Goal: Task Accomplishment & Management: Manage account settings

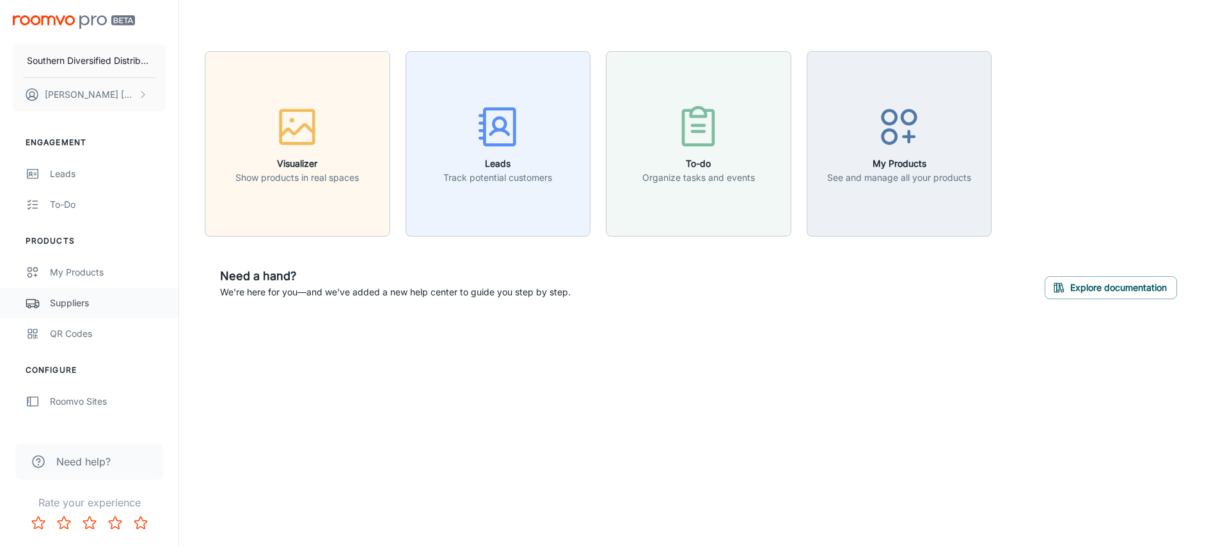
click at [81, 303] on div "Suppliers" at bounding box center [108, 303] width 116 height 14
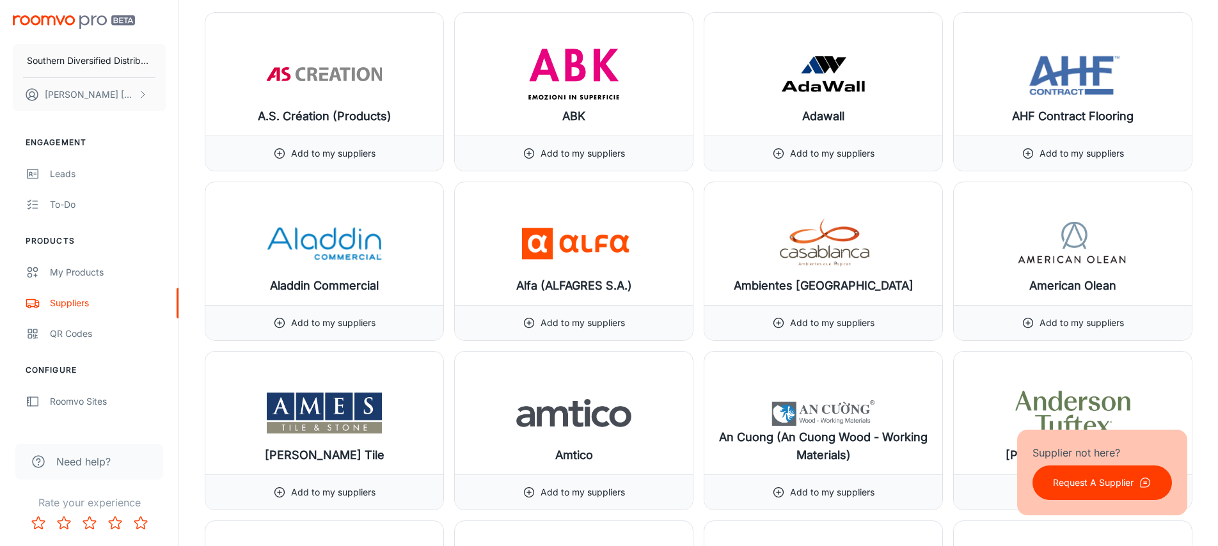
scroll to position [634, 0]
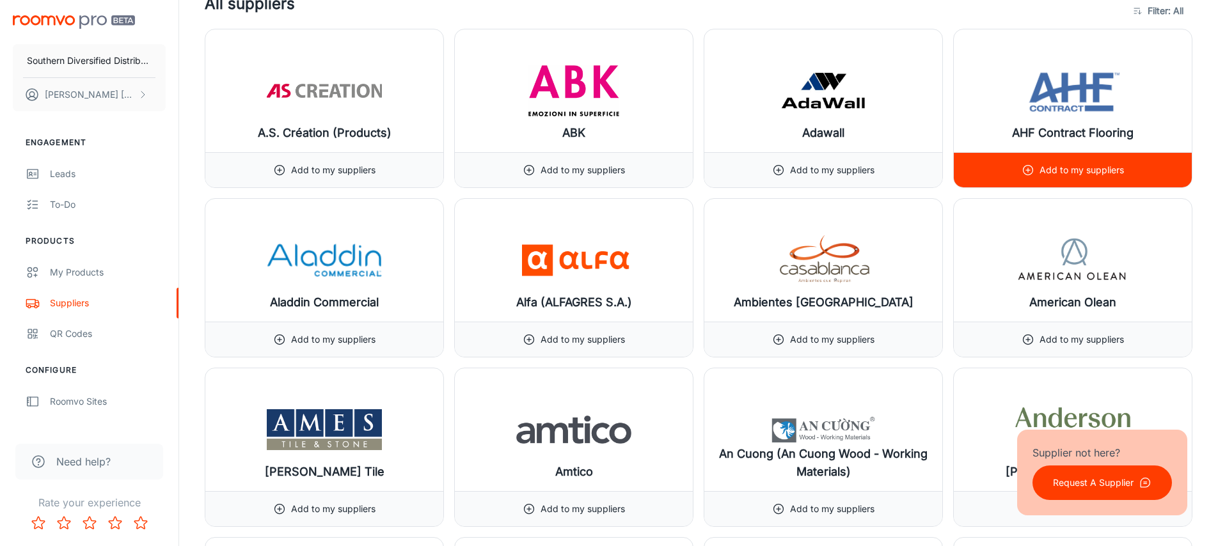
click at [1007, 176] on div "Add to my suppliers" at bounding box center [1073, 169] width 238 height 35
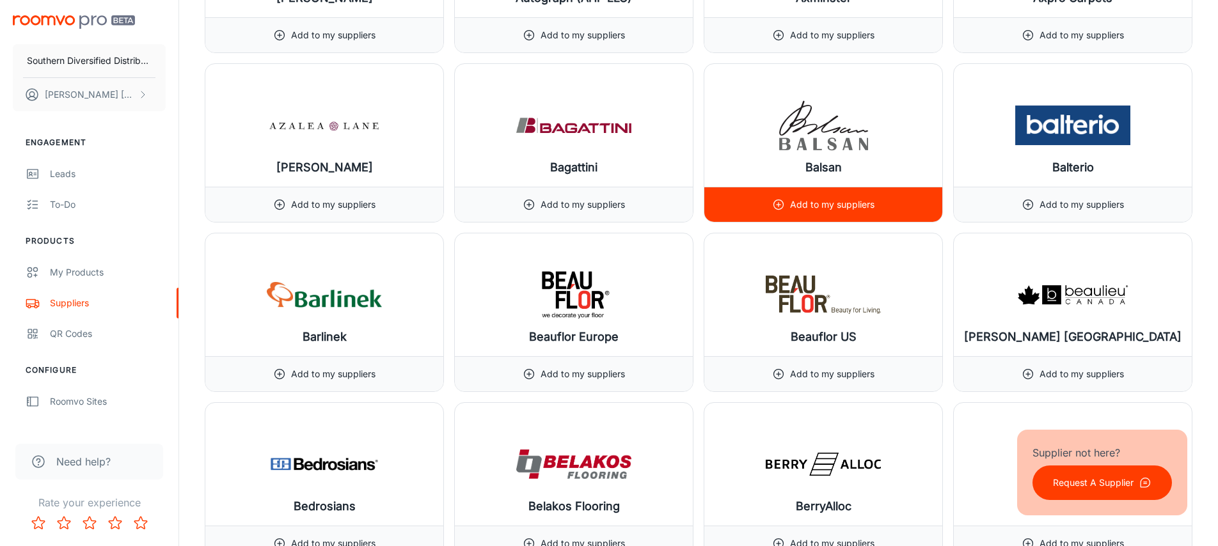
scroll to position [1956, 0]
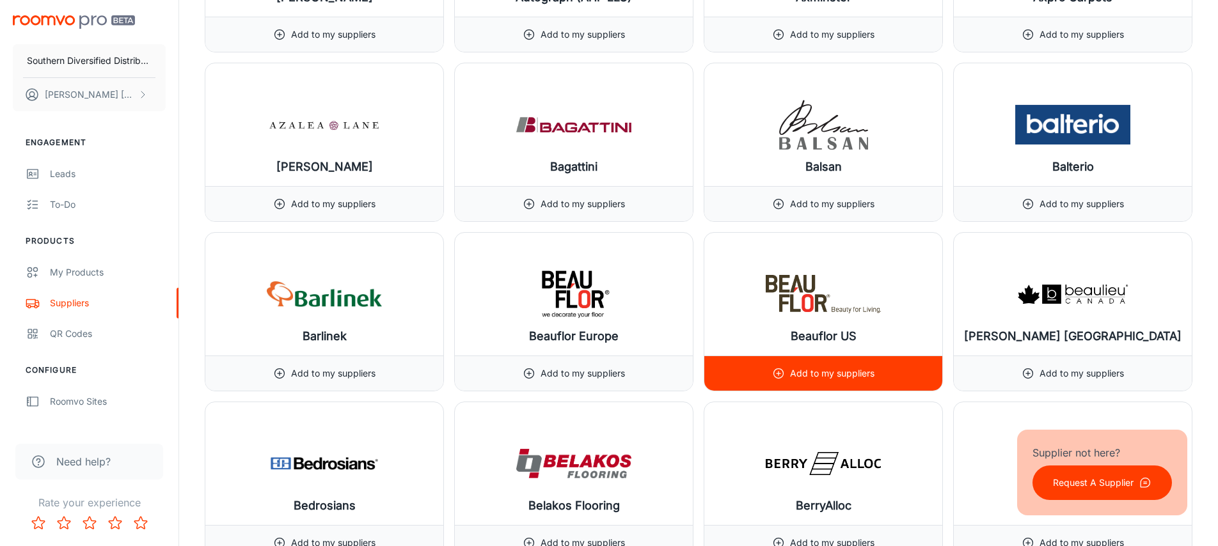
click at [836, 372] on p "Add to my suppliers" at bounding box center [832, 373] width 84 height 14
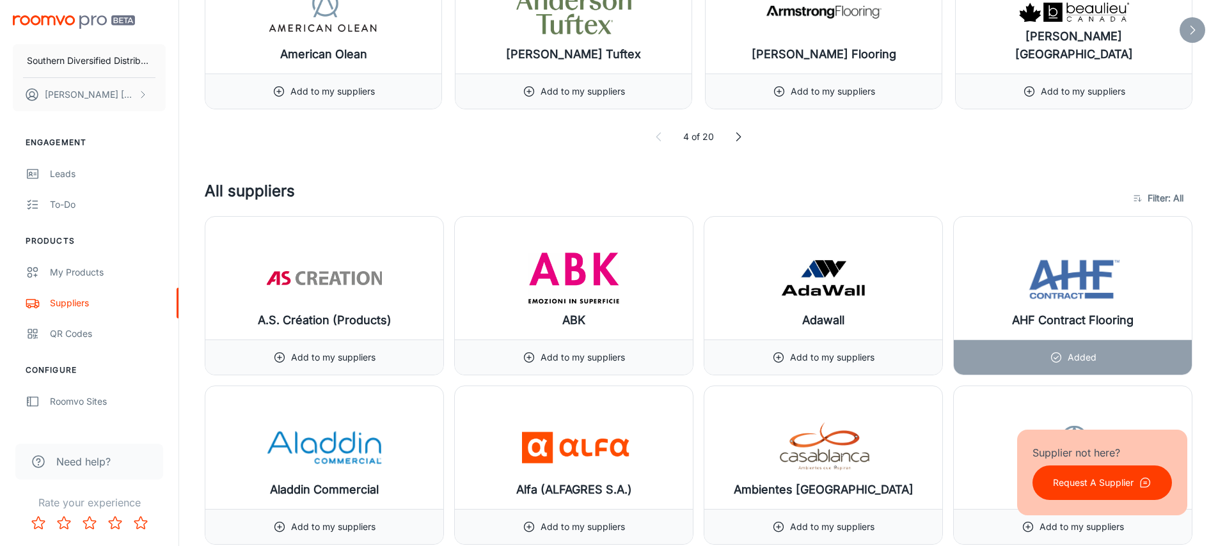
scroll to position [0, 0]
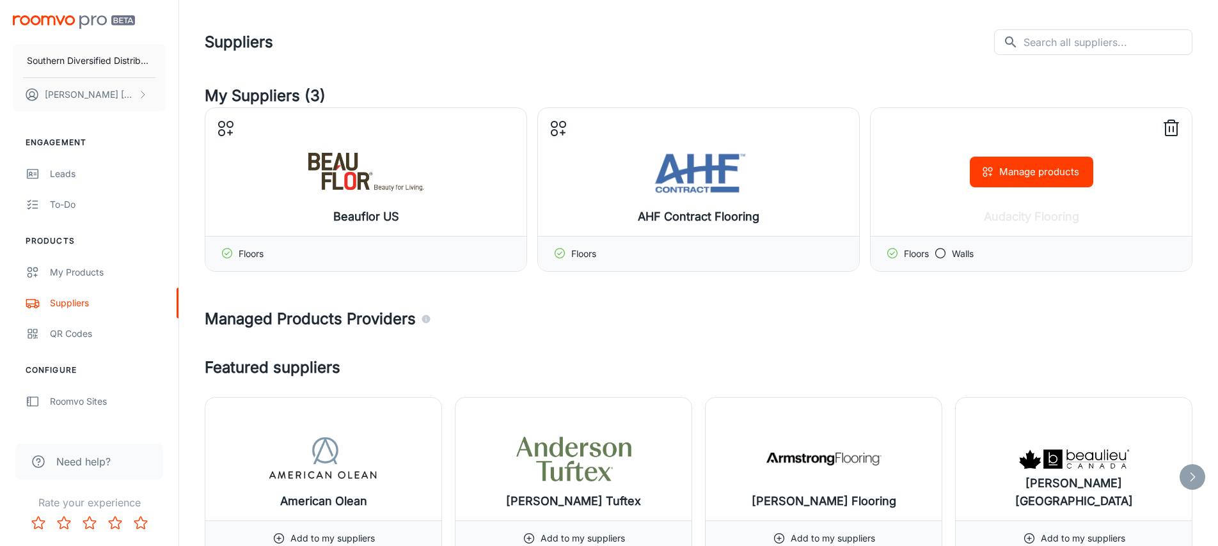
click at [1017, 177] on button "Manage products" at bounding box center [1031, 172] width 123 height 31
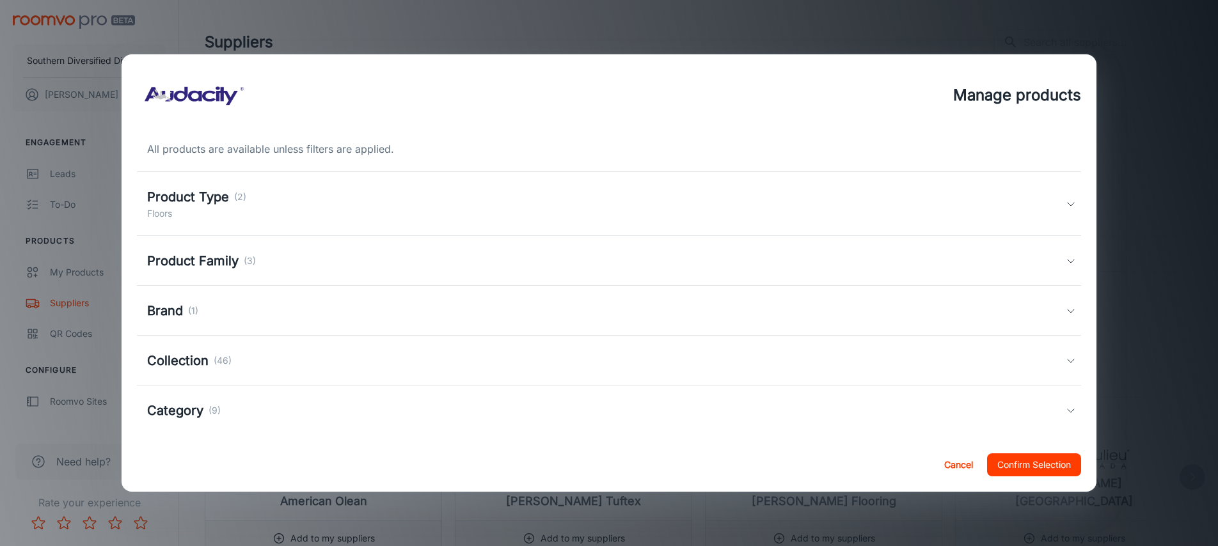
click at [1072, 361] on icon at bounding box center [1070, 361] width 10 height 10
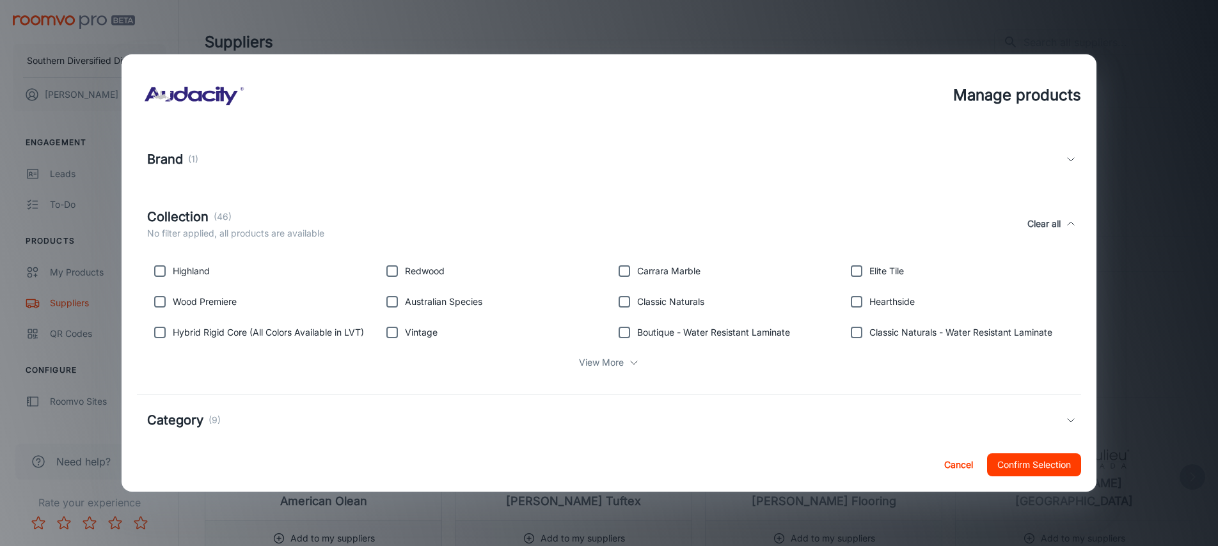
scroll to position [174, 0]
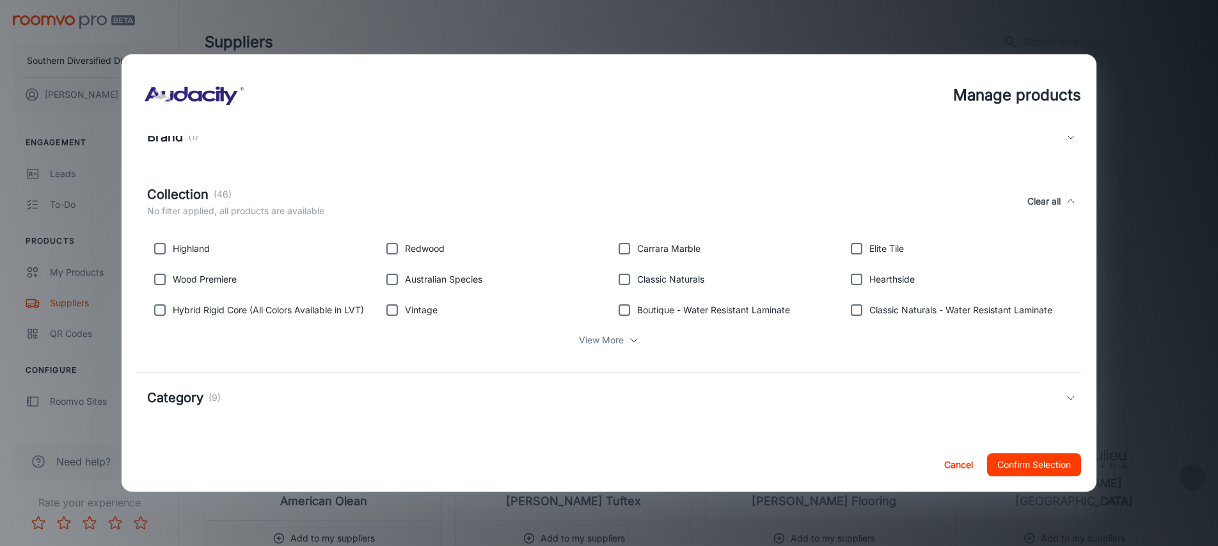
click at [631, 340] on polyline at bounding box center [634, 340] width 6 height 3
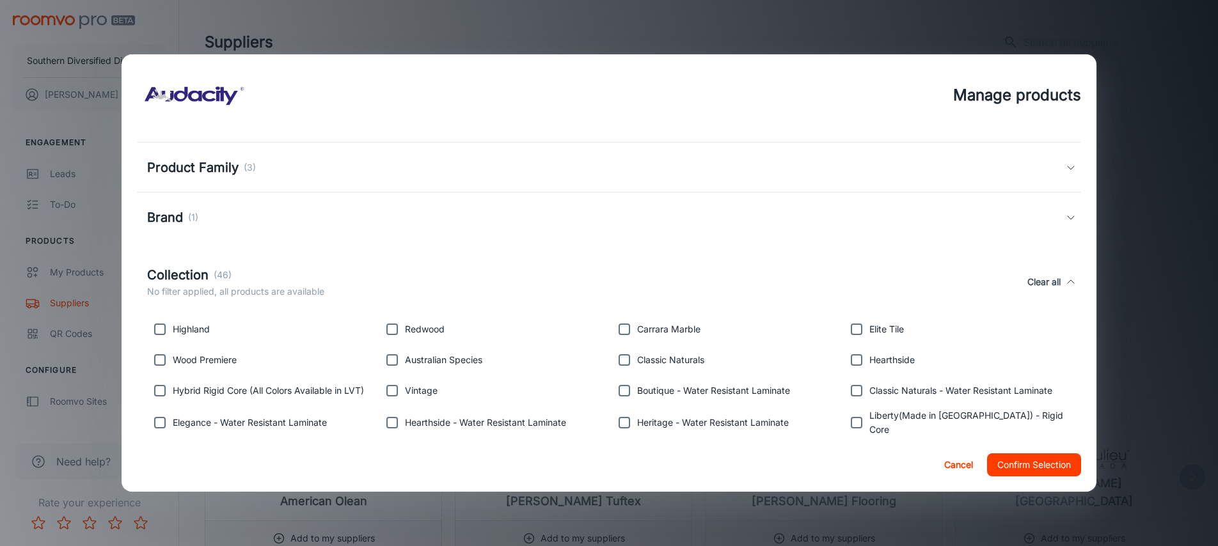
scroll to position [0, 0]
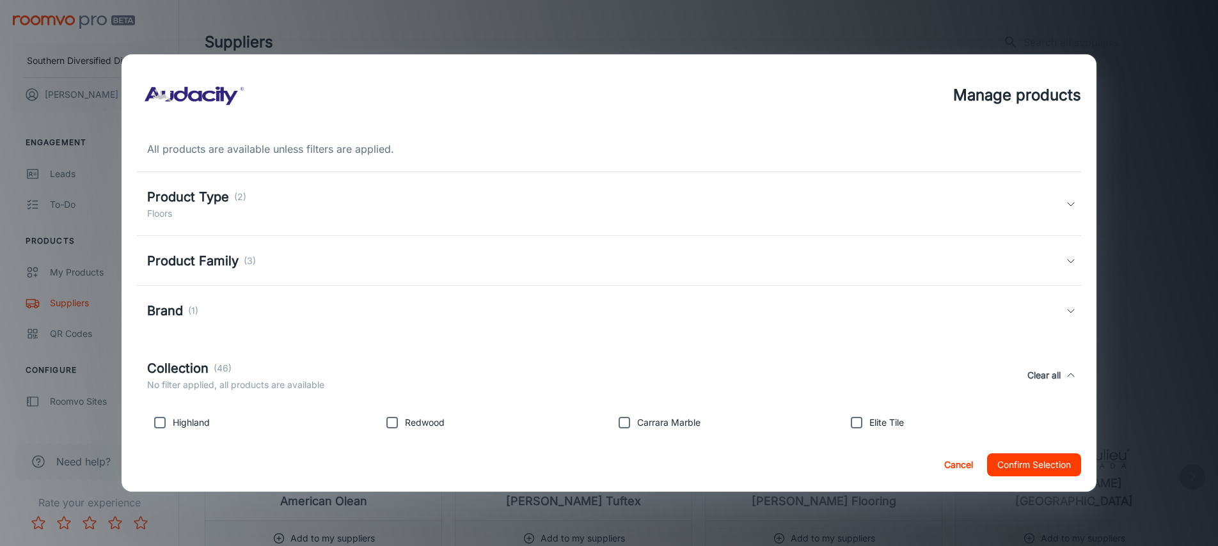
click at [1071, 373] on icon at bounding box center [1070, 375] width 10 height 10
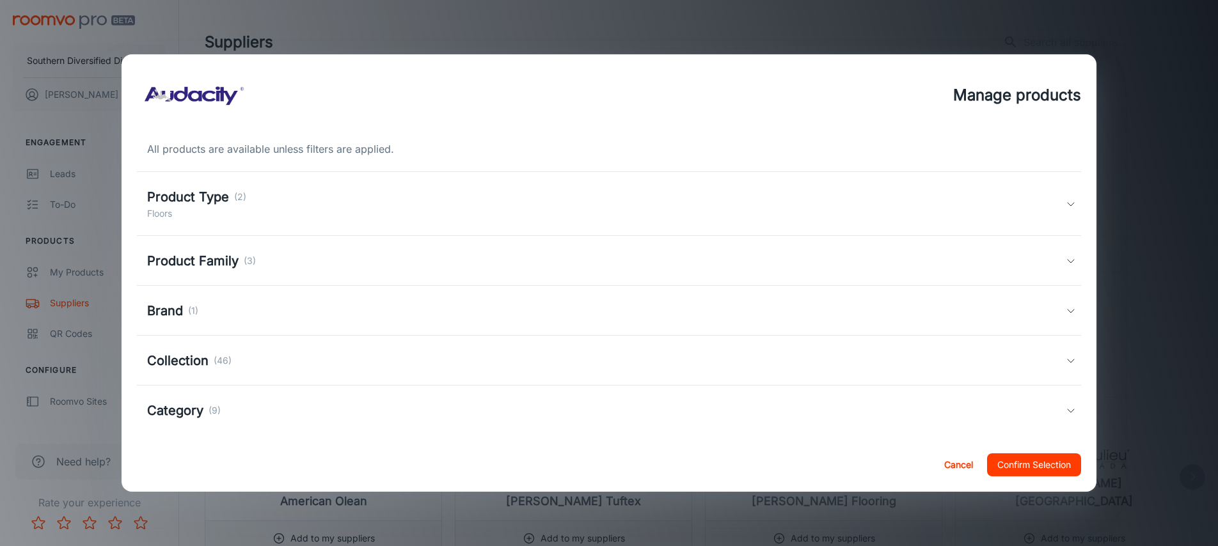
scroll to position [13, 0]
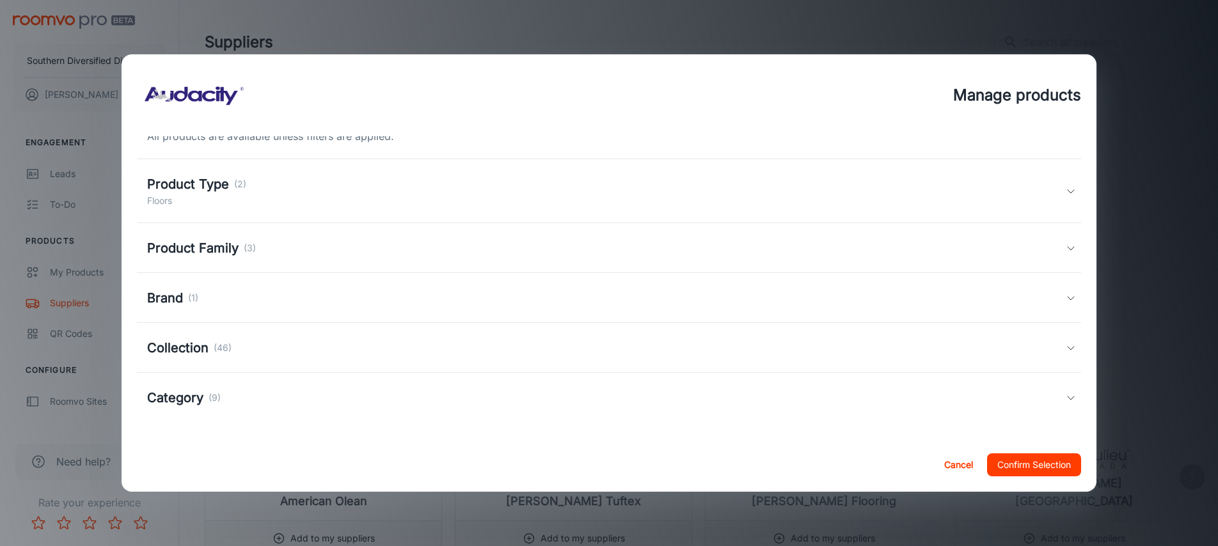
drag, startPoint x: 200, startPoint y: 396, endPoint x: 245, endPoint y: 384, distance: 47.0
click at [200, 396] on h5 "Category" at bounding box center [175, 397] width 56 height 19
click at [188, 402] on h5 "Category" at bounding box center [175, 405] width 56 height 19
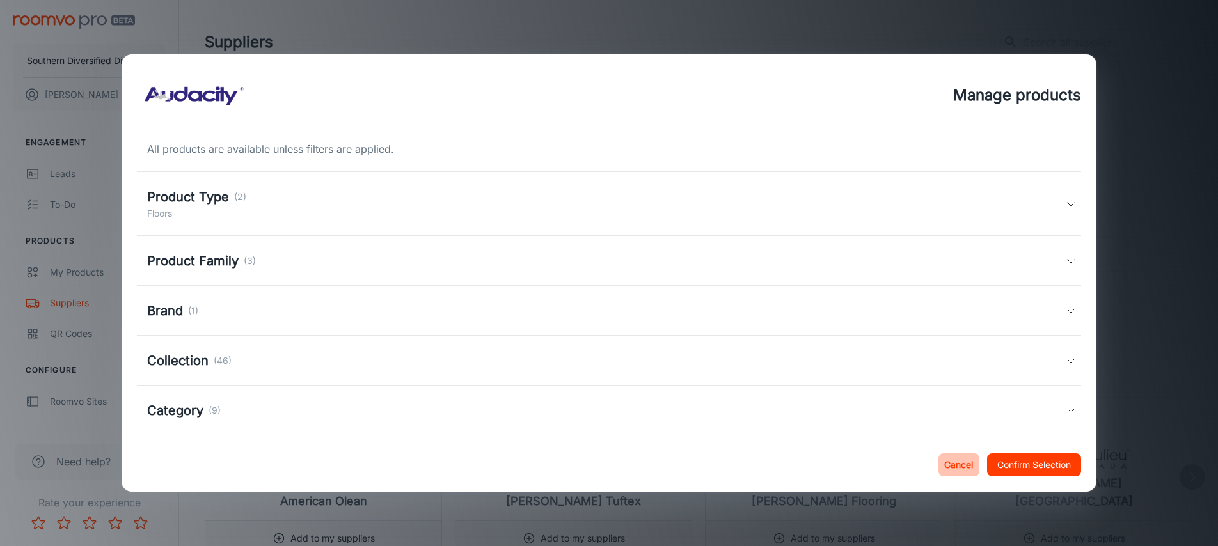
click at [964, 466] on button "Cancel" at bounding box center [958, 464] width 41 height 23
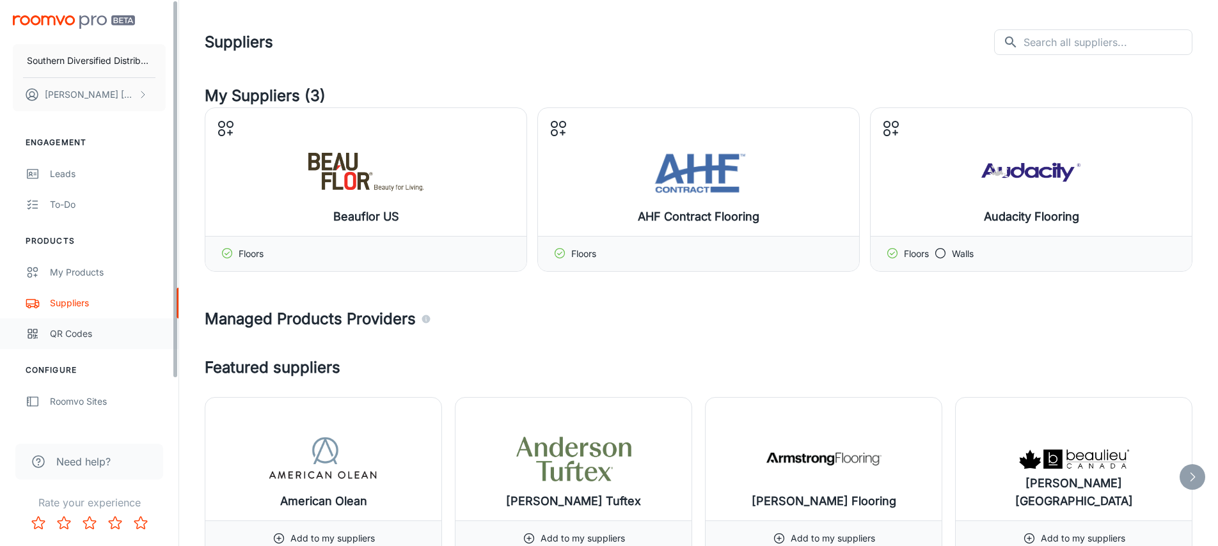
click at [58, 336] on div "QR Codes" at bounding box center [108, 334] width 116 height 14
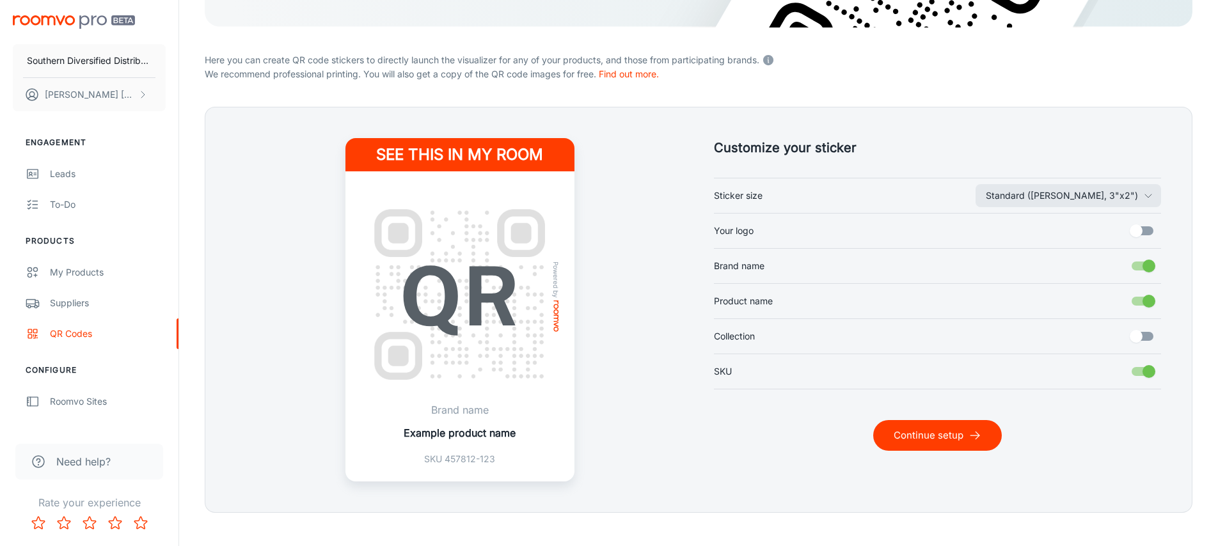
scroll to position [297, 0]
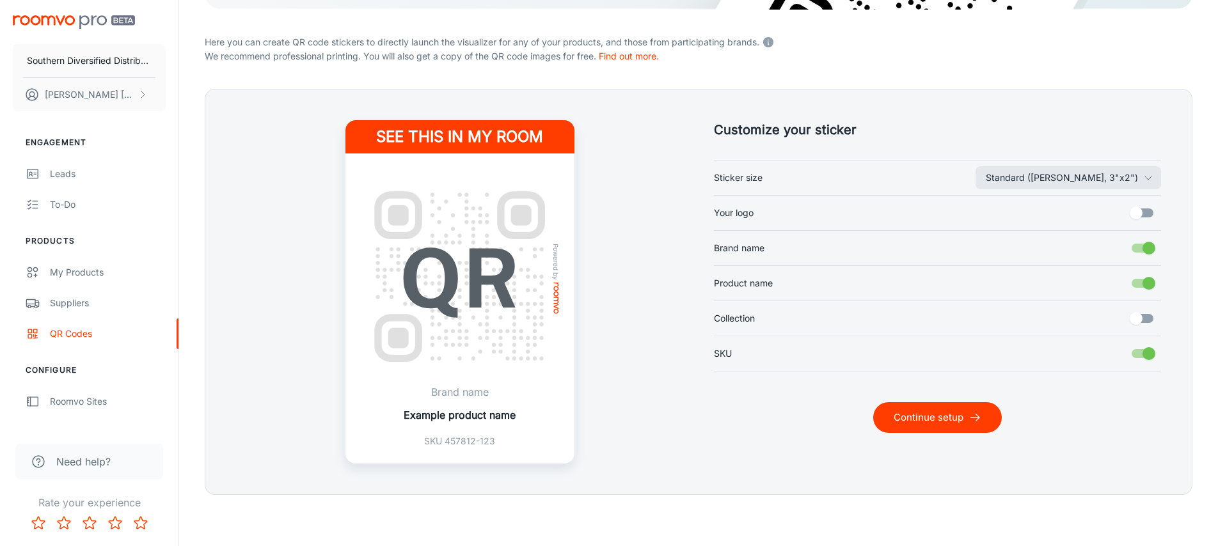
click at [1149, 210] on input "Your logo" at bounding box center [1135, 213] width 73 height 24
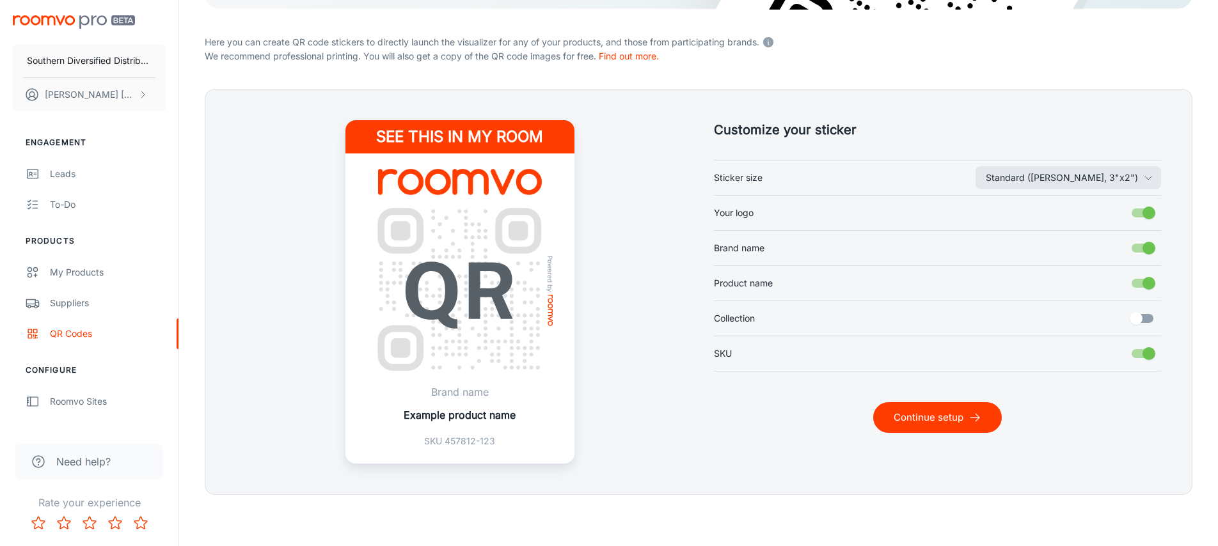
click at [1136, 213] on input "Your logo" at bounding box center [1148, 213] width 73 height 24
checkbox input "false"
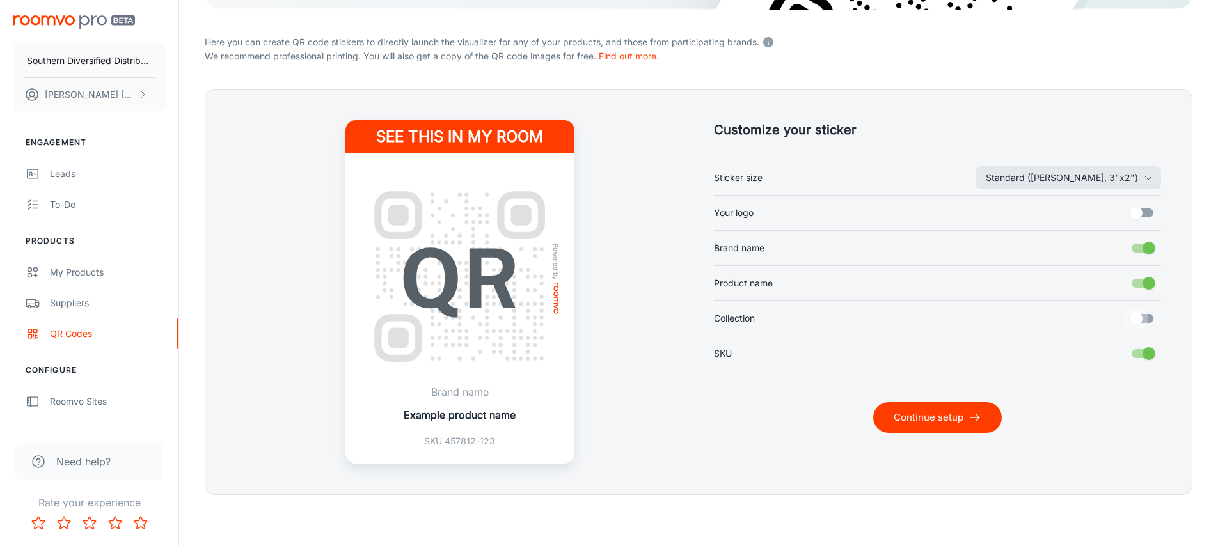
click at [1145, 314] on input "Collection" at bounding box center [1135, 318] width 73 height 24
checkbox input "true"
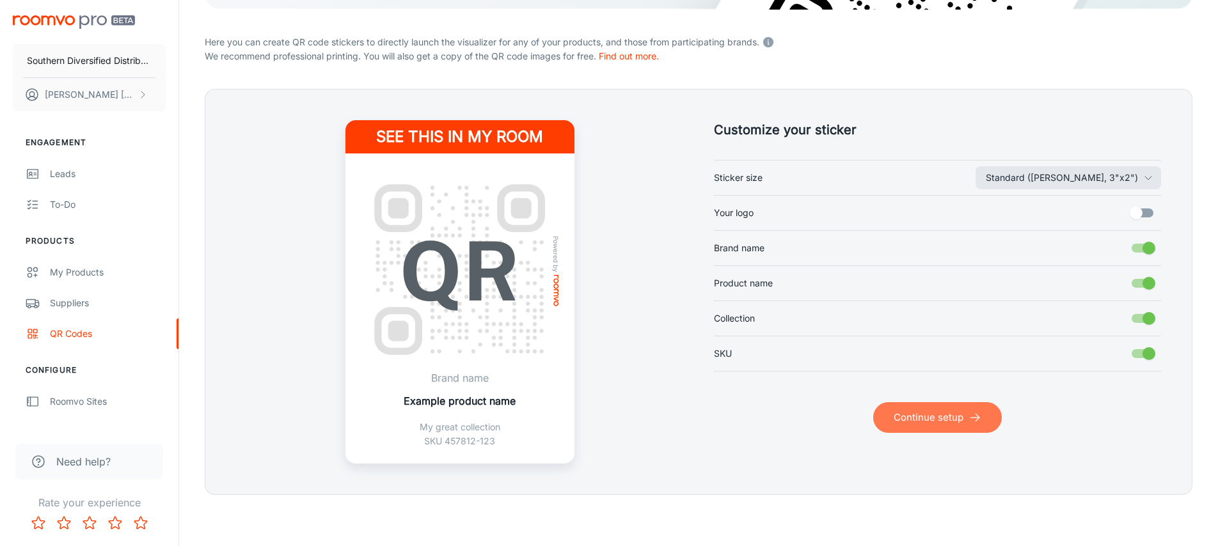
click at [900, 427] on button "Continue setup" at bounding box center [937, 417] width 129 height 31
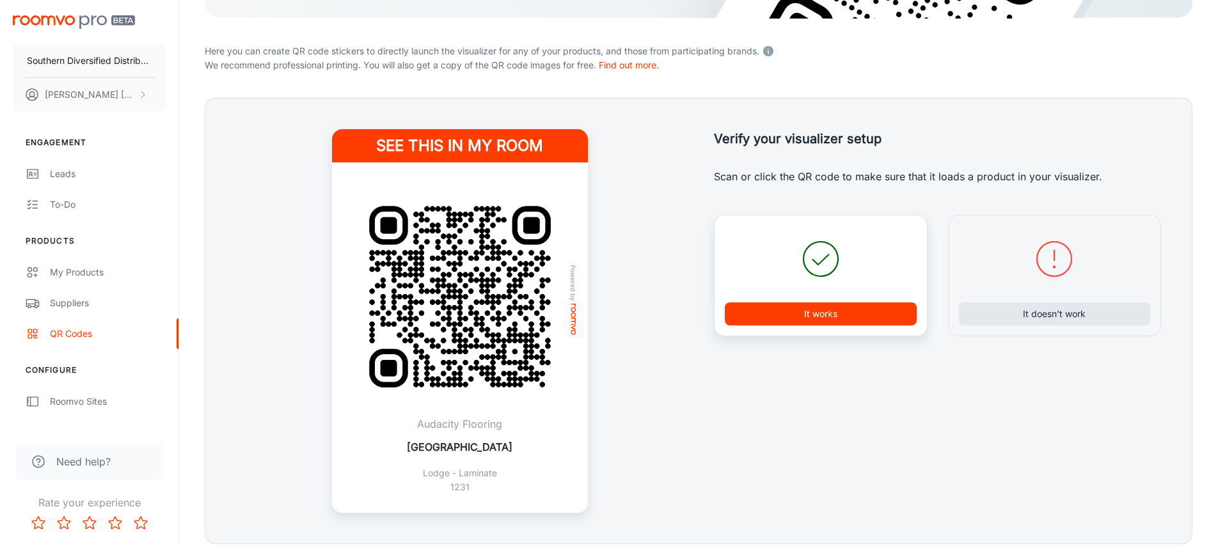
scroll to position [304, 0]
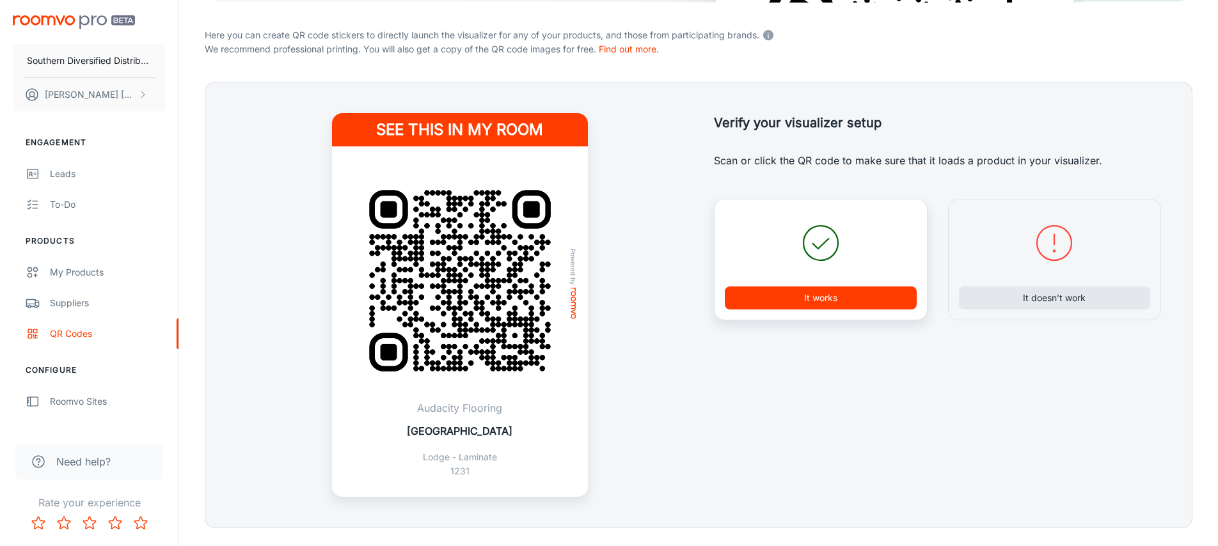
click at [82, 22] on img "scrollable content" at bounding box center [74, 21] width 122 height 13
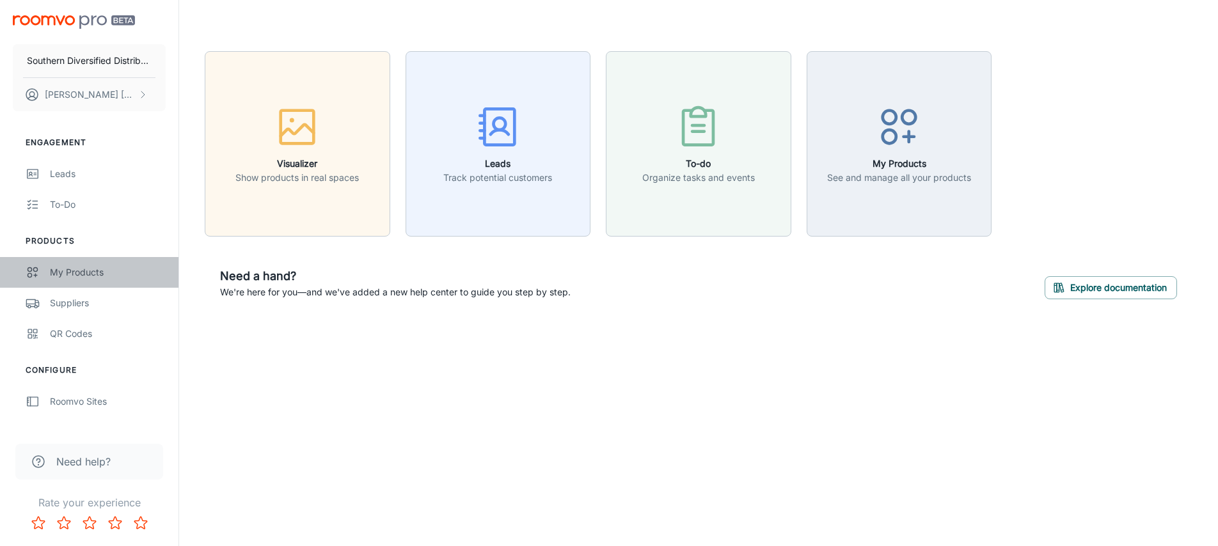
click at [106, 278] on div "My Products" at bounding box center [108, 272] width 116 height 14
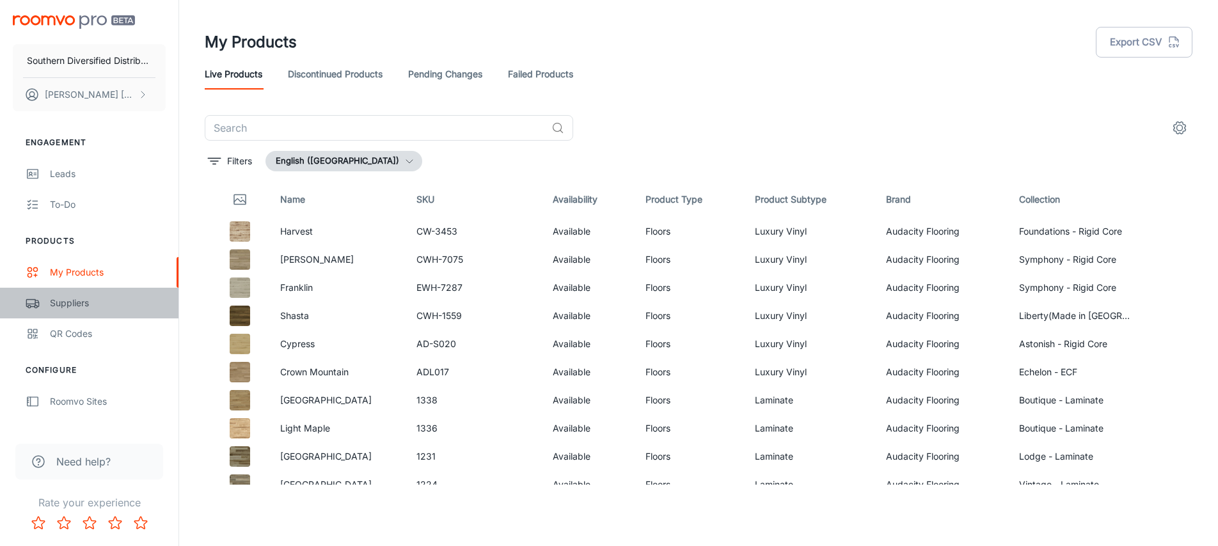
click at [94, 304] on div "Suppliers" at bounding box center [108, 303] width 116 height 14
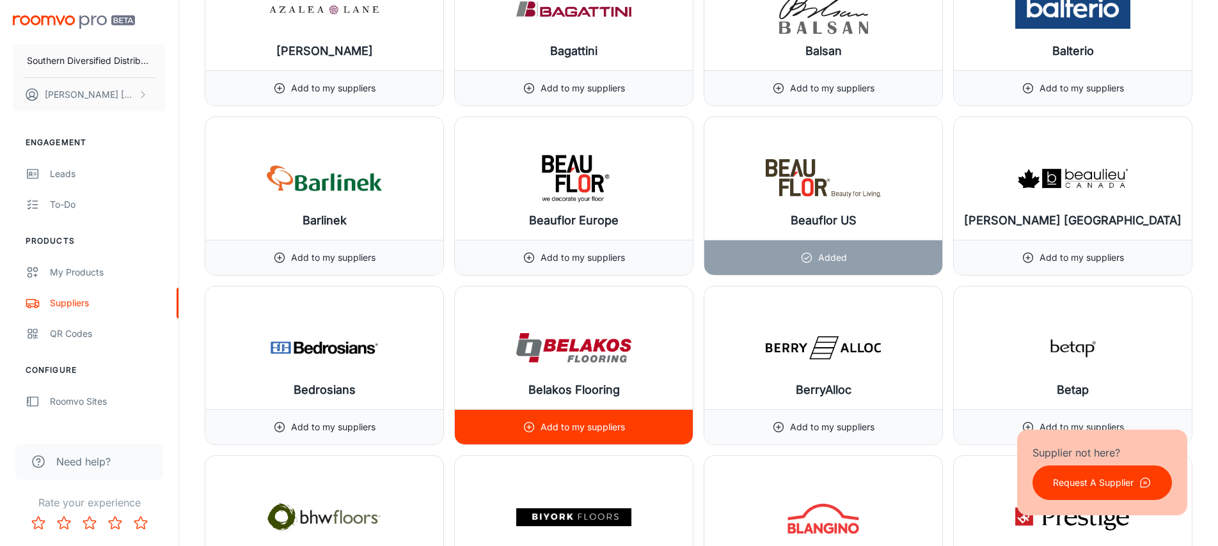
scroll to position [1936, 0]
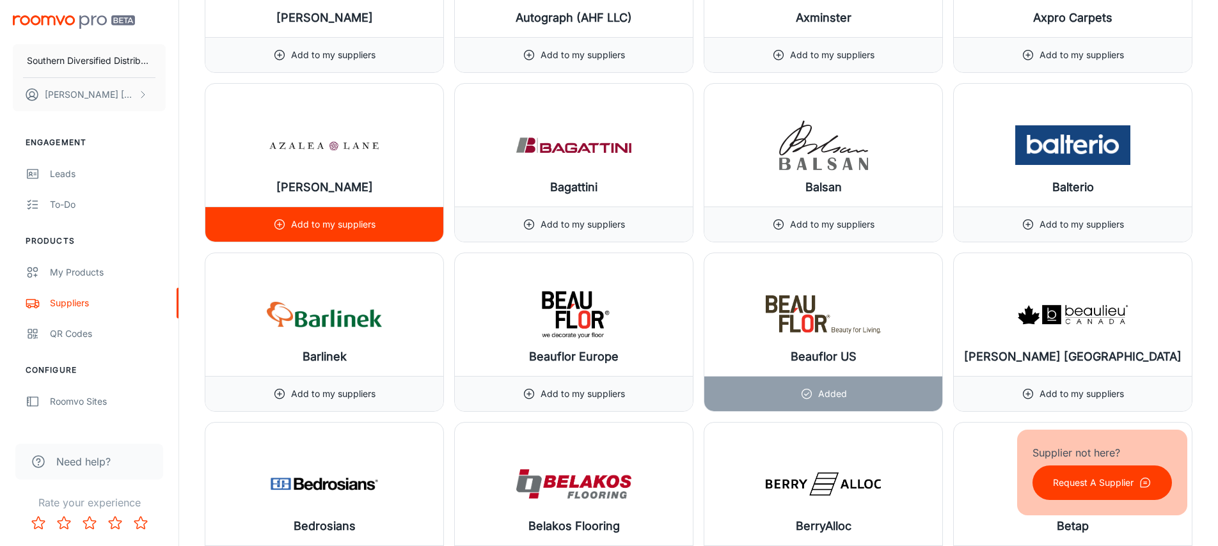
click at [350, 219] on p "Add to my suppliers" at bounding box center [333, 224] width 84 height 14
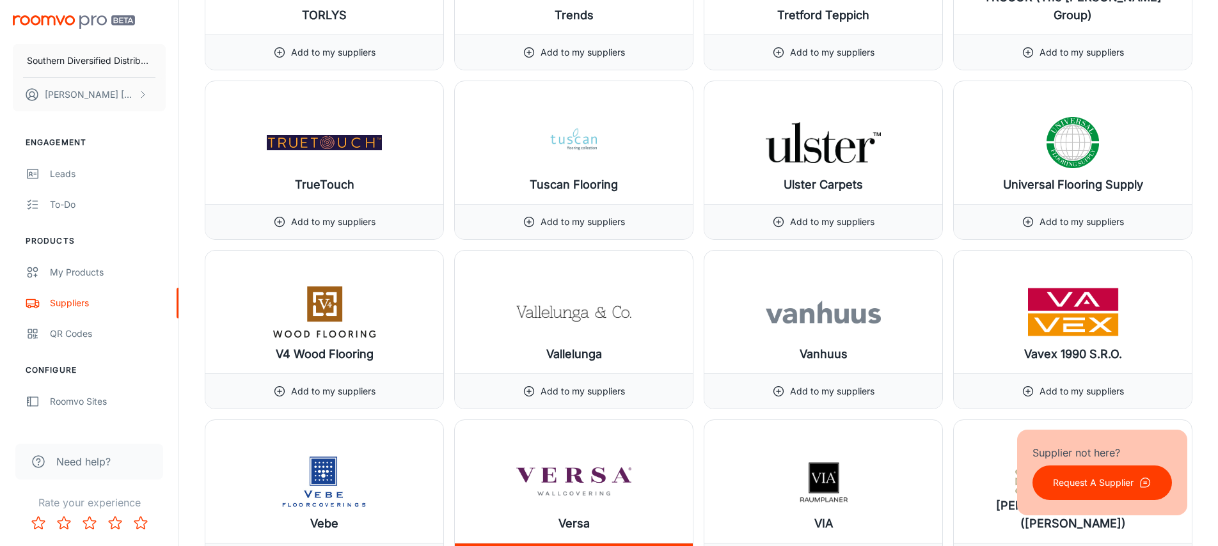
scroll to position [14652, 0]
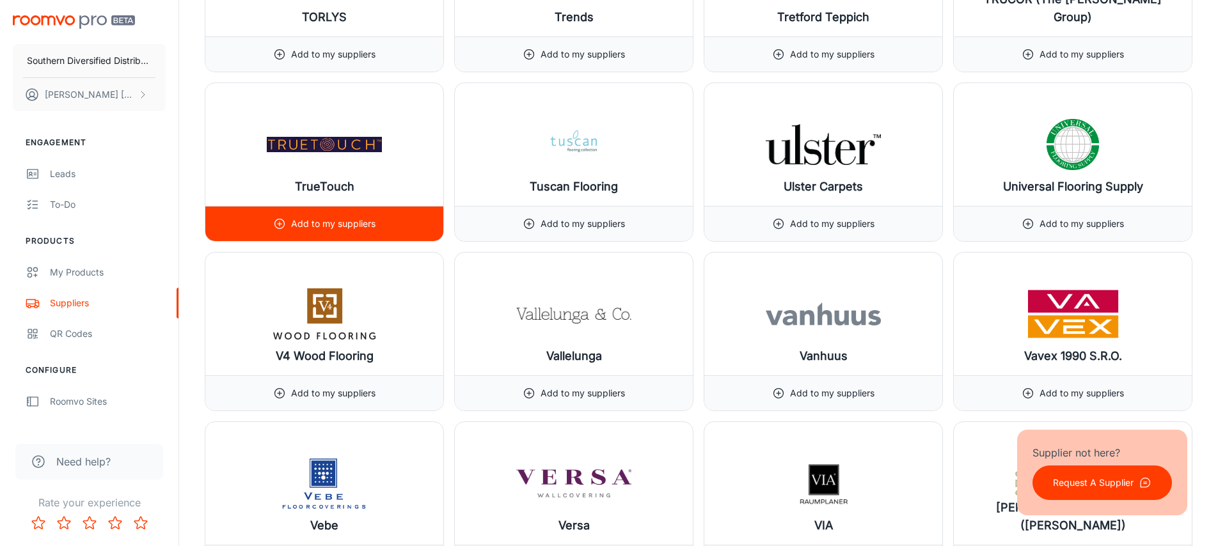
click at [349, 230] on p "Add to my suppliers" at bounding box center [333, 224] width 84 height 14
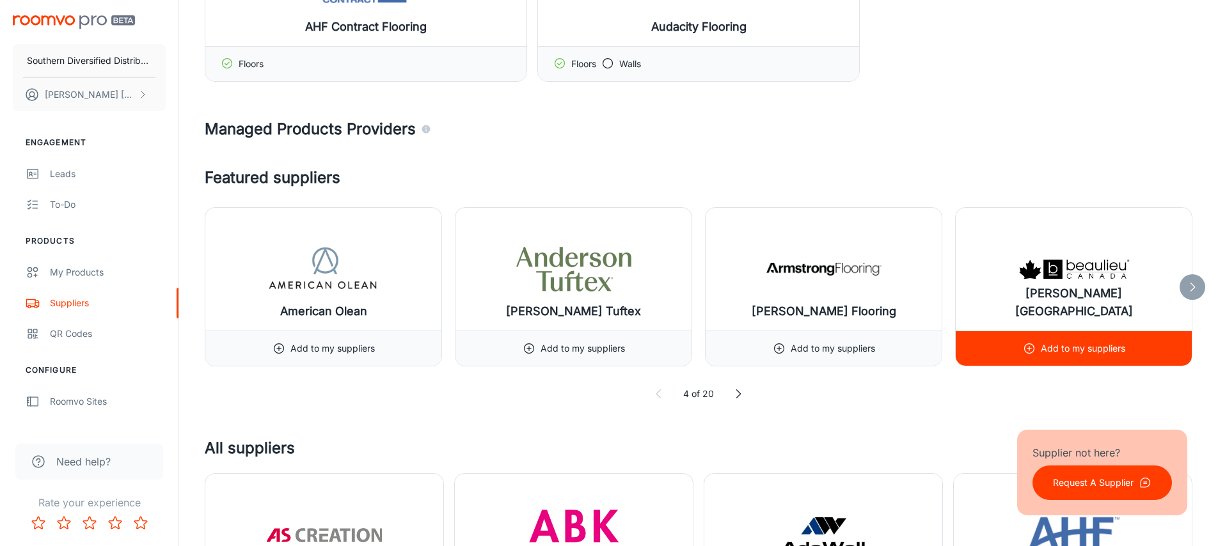
scroll to position [0, 0]
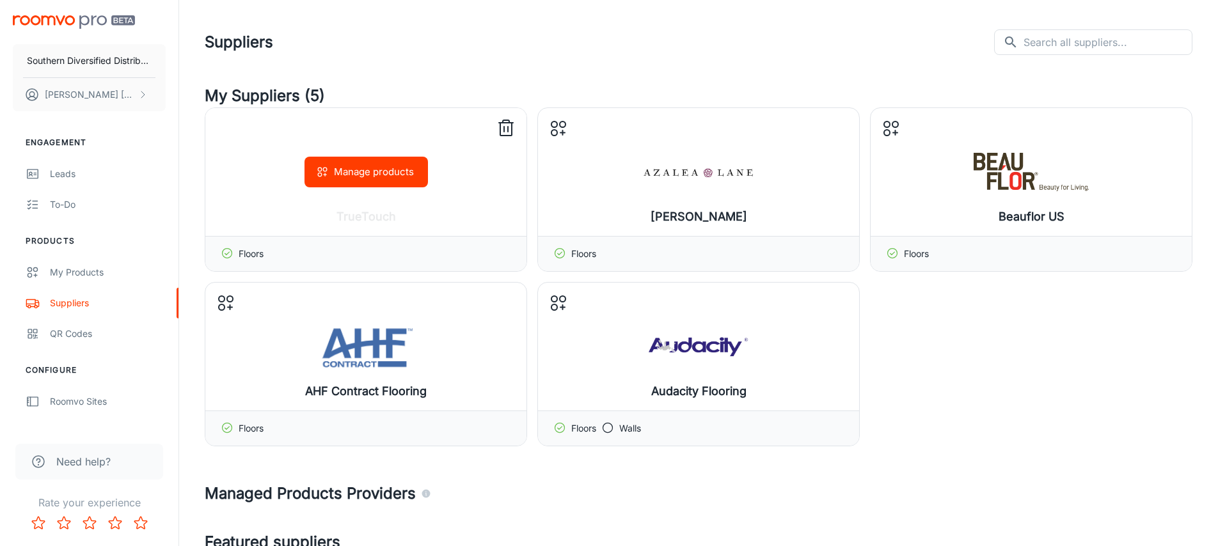
click at [423, 215] on div "Manage products" at bounding box center [365, 172] width 321 height 128
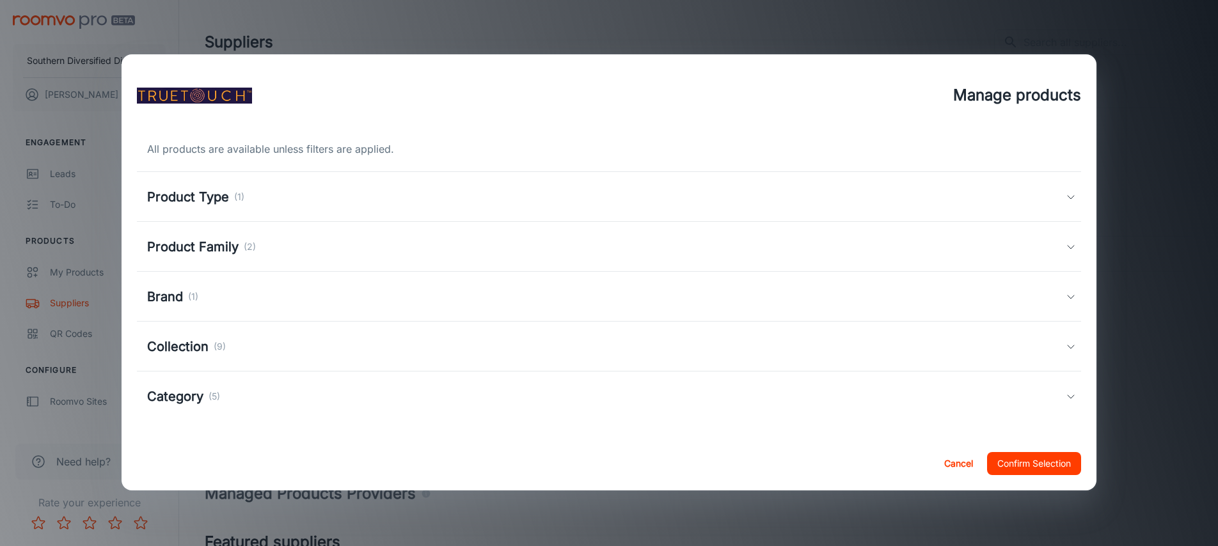
click at [198, 348] on h5 "Collection" at bounding box center [177, 346] width 61 height 19
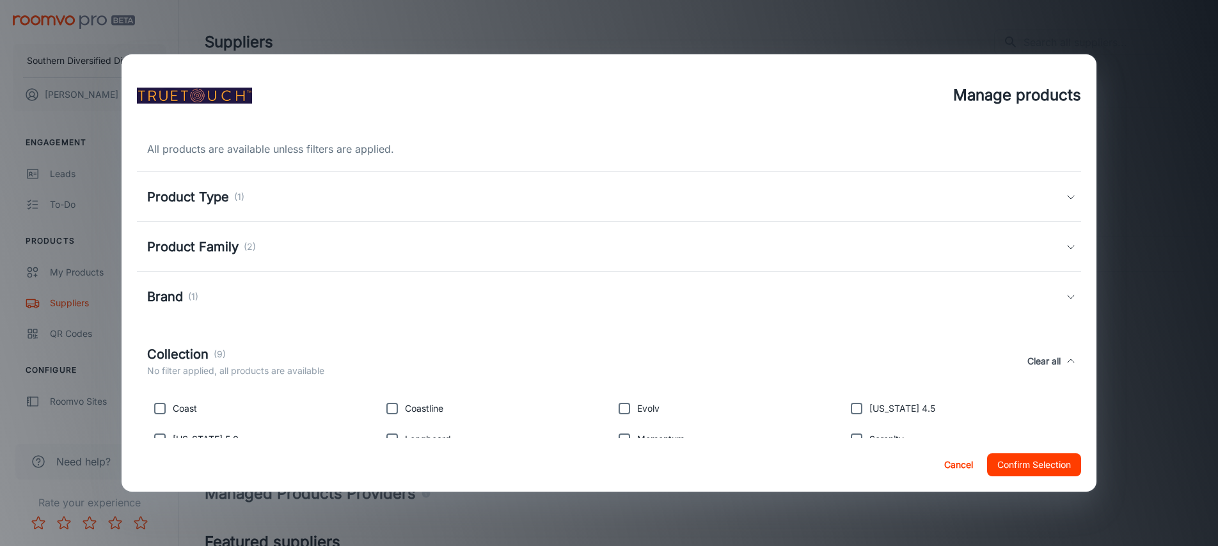
scroll to position [130, 0]
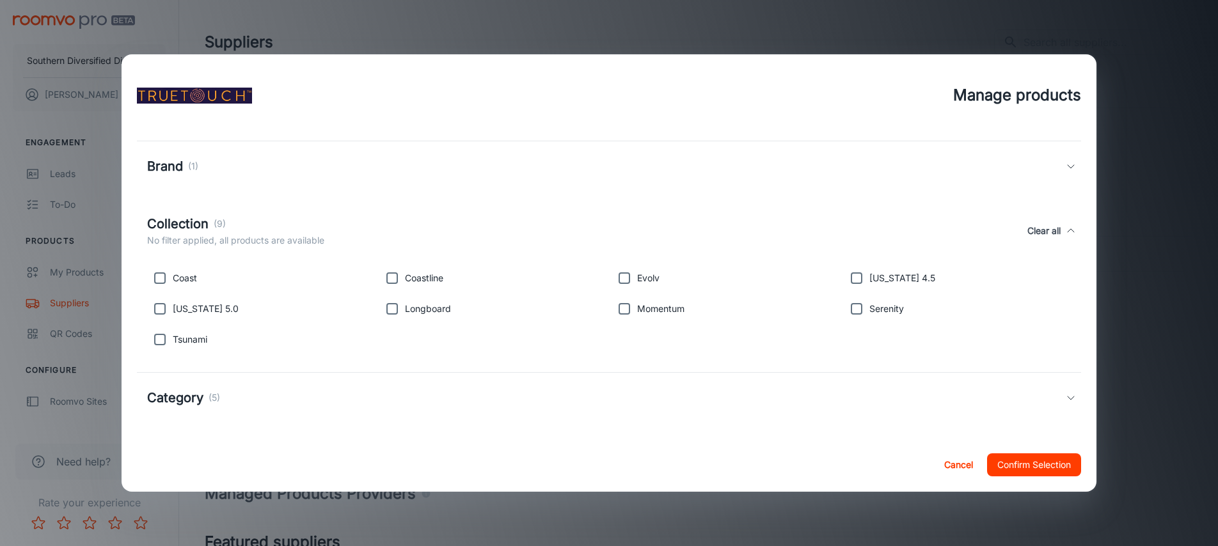
drag, startPoint x: 626, startPoint y: 307, endPoint x: 632, endPoint y: 295, distance: 12.9
click at [628, 302] on input "checkbox" at bounding box center [624, 309] width 26 height 26
checkbox input "true"
click at [622, 274] on input "checkbox" at bounding box center [624, 278] width 26 height 26
checkbox input "true"
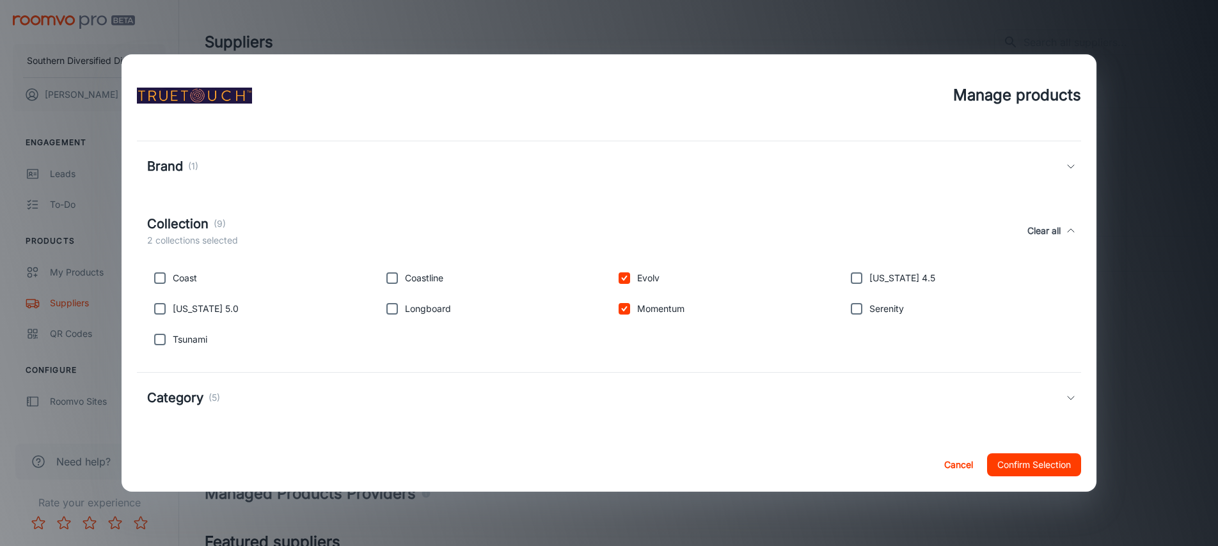
click at [1043, 470] on button "Confirm Selection" at bounding box center [1034, 464] width 94 height 23
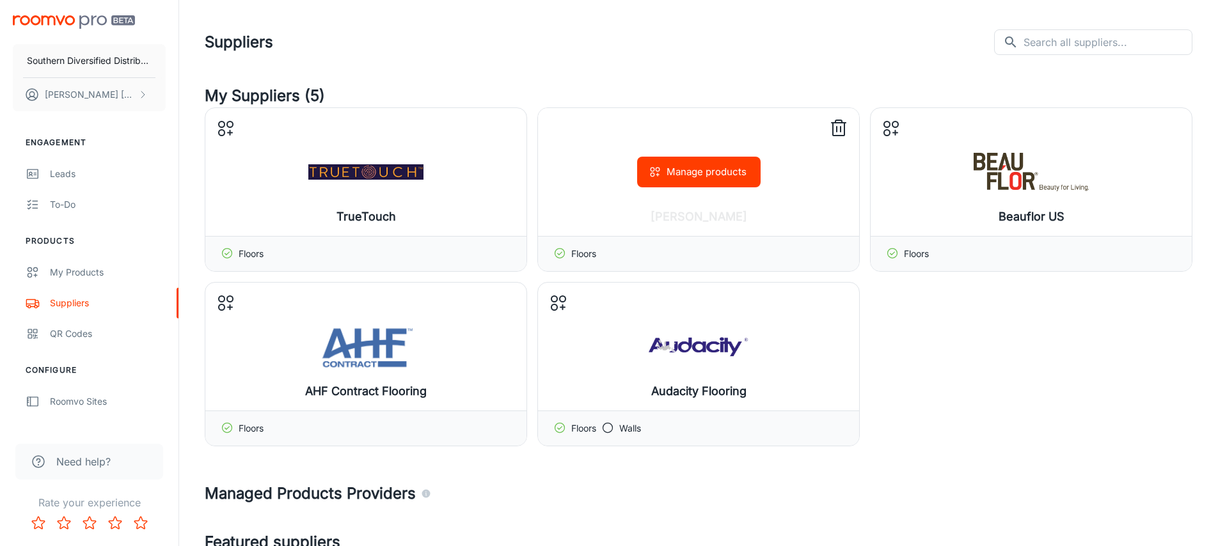
click at [766, 202] on div "Manage products" at bounding box center [698, 172] width 321 height 128
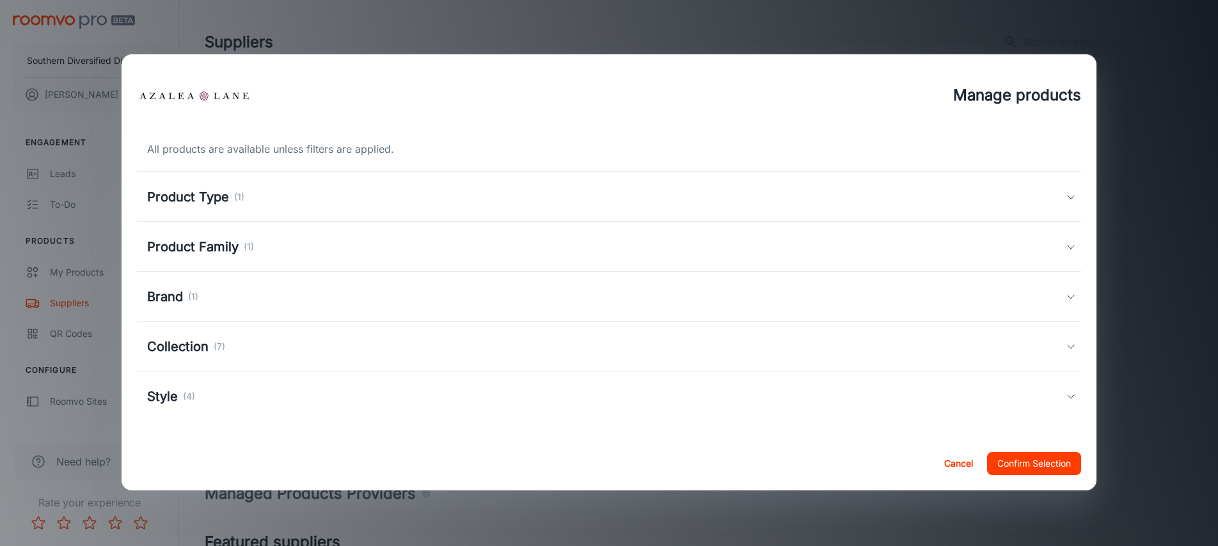
click at [189, 340] on h5 "Collection" at bounding box center [177, 346] width 61 height 19
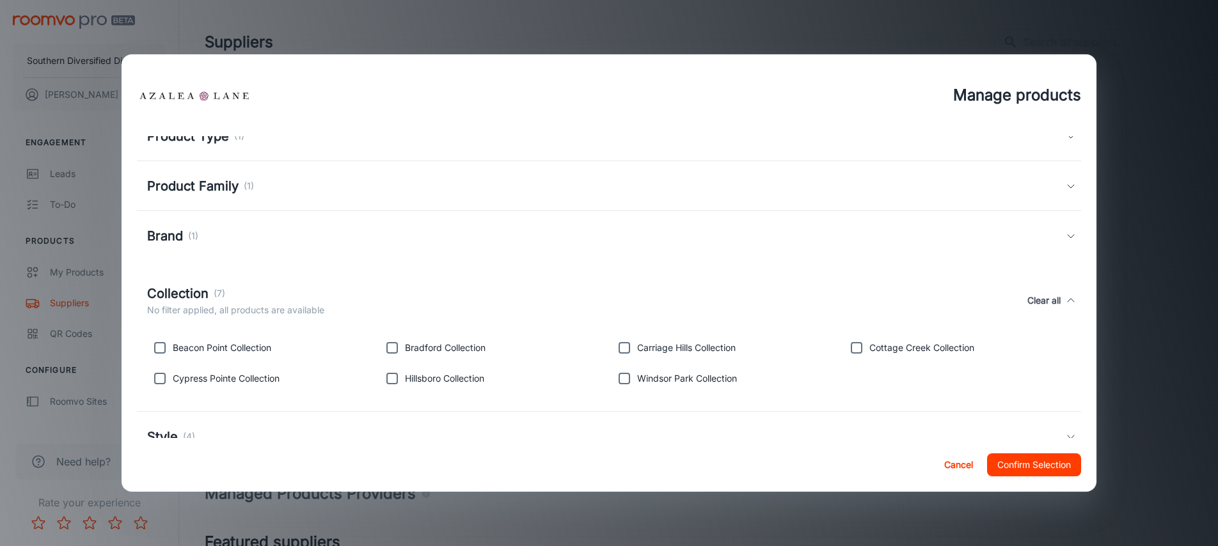
scroll to position [100, 0]
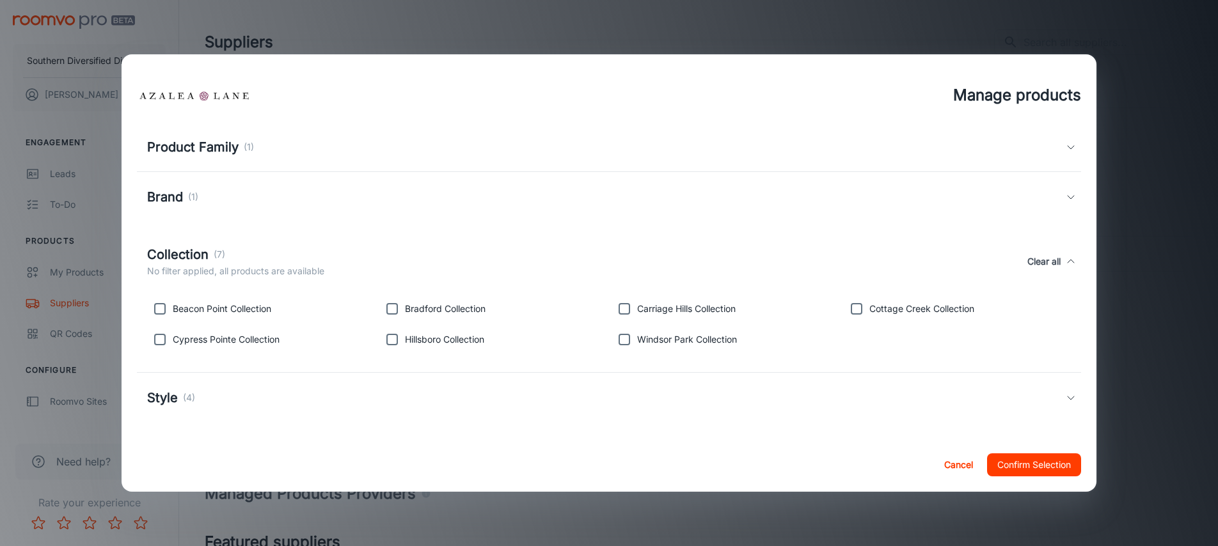
click at [617, 340] on input "checkbox" at bounding box center [624, 340] width 26 height 26
checkbox input "true"
click at [1014, 468] on button "Confirm Selection" at bounding box center [1034, 464] width 94 height 23
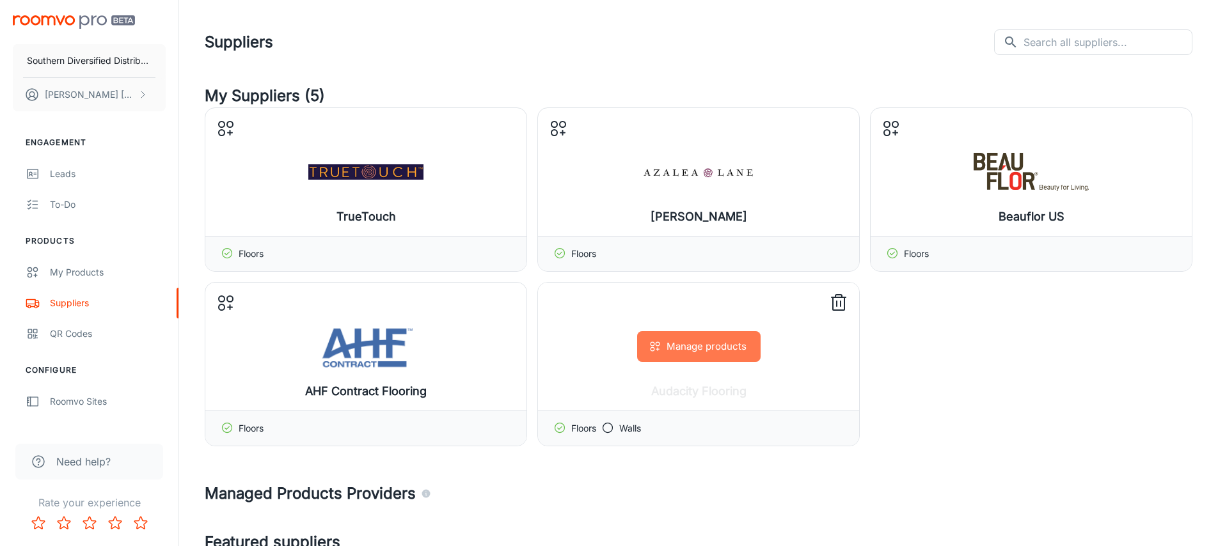
click at [714, 350] on button "Manage products" at bounding box center [698, 346] width 123 height 31
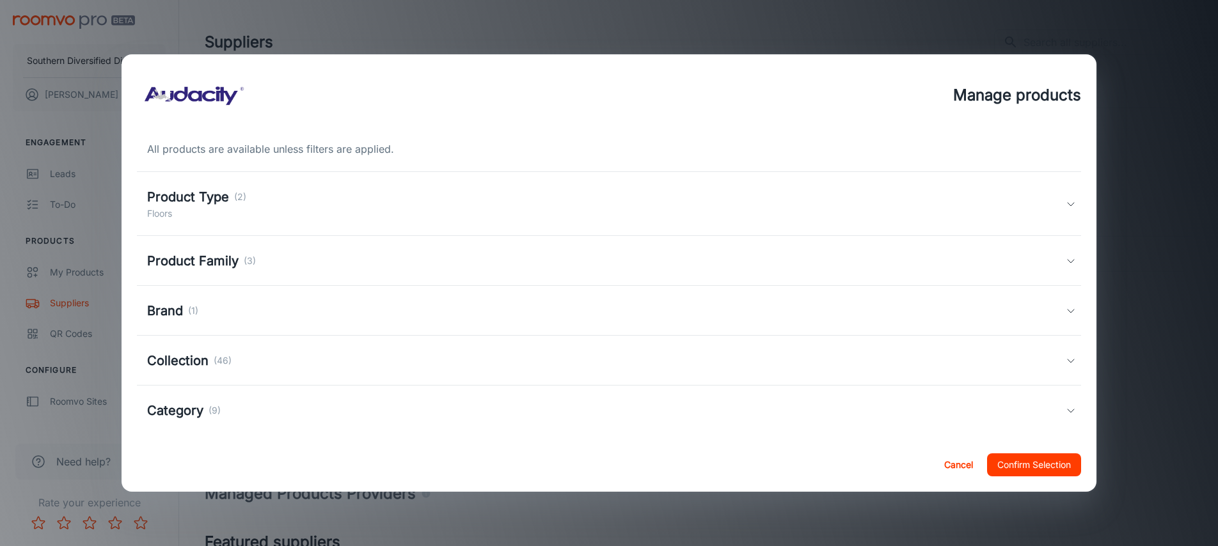
click at [162, 363] on h5 "Collection" at bounding box center [177, 360] width 61 height 19
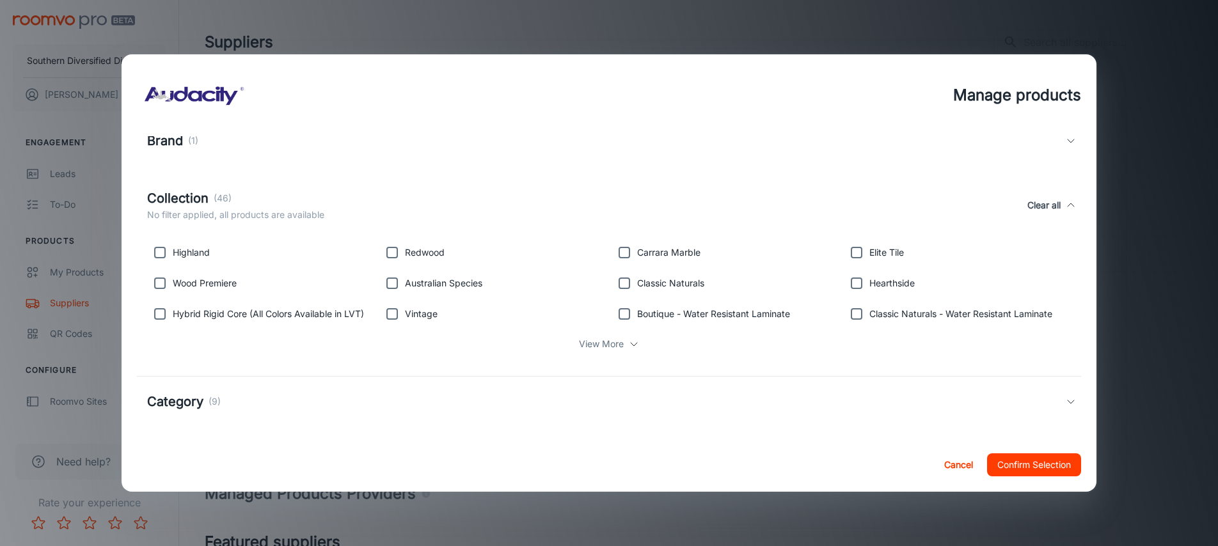
scroll to position [174, 0]
click at [595, 345] on p "View More" at bounding box center [601, 340] width 45 height 14
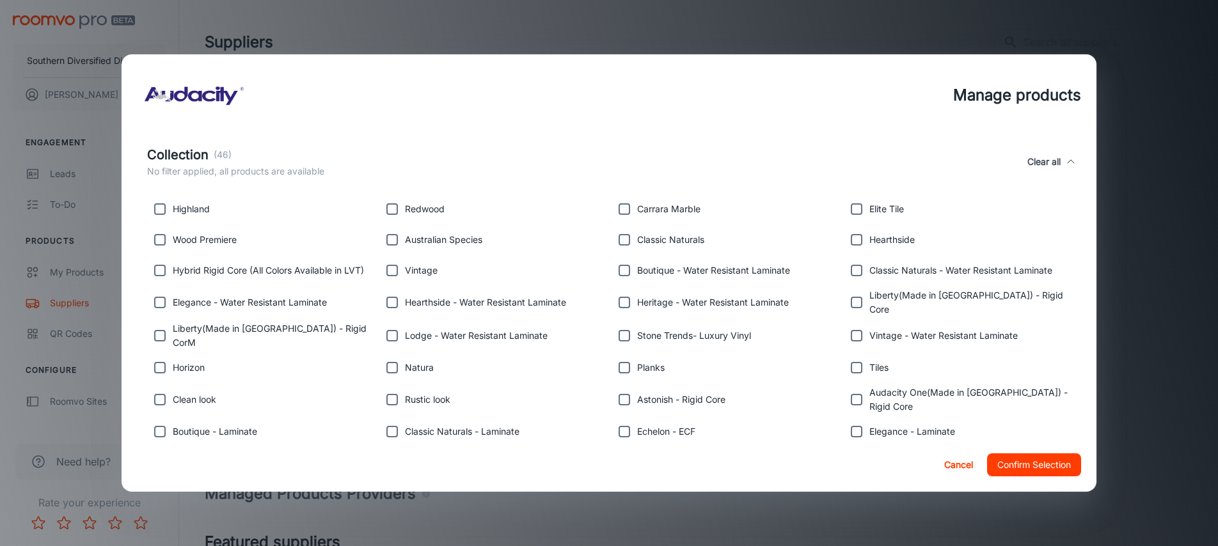
scroll to position [217, 0]
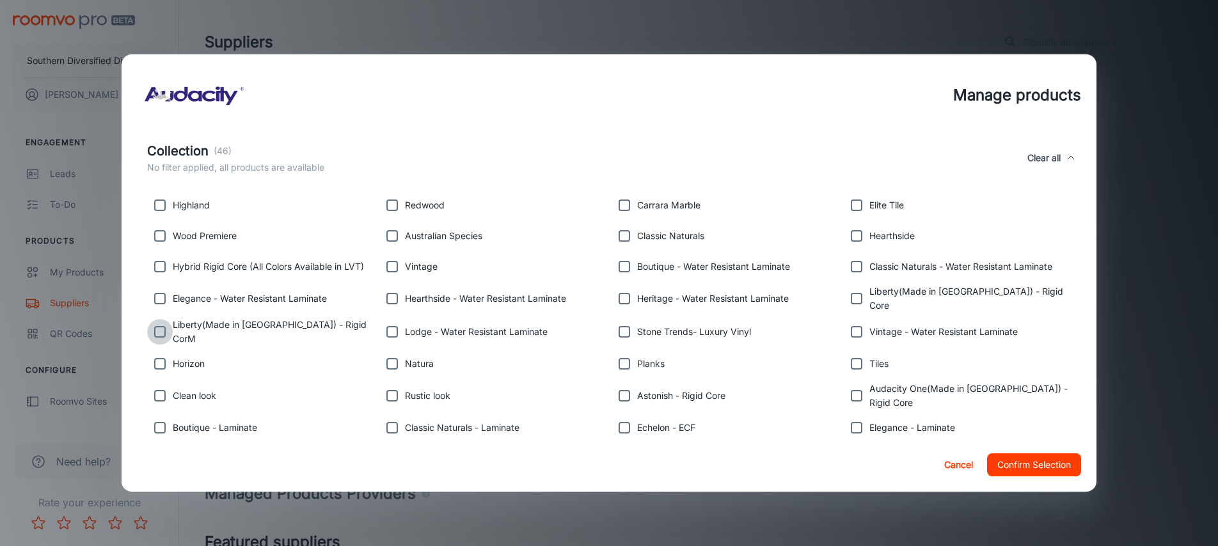
click at [164, 326] on input "checkbox" at bounding box center [160, 332] width 26 height 26
checkbox input "true"
click at [855, 295] on input "checkbox" at bounding box center [857, 299] width 26 height 26
checkbox input "true"
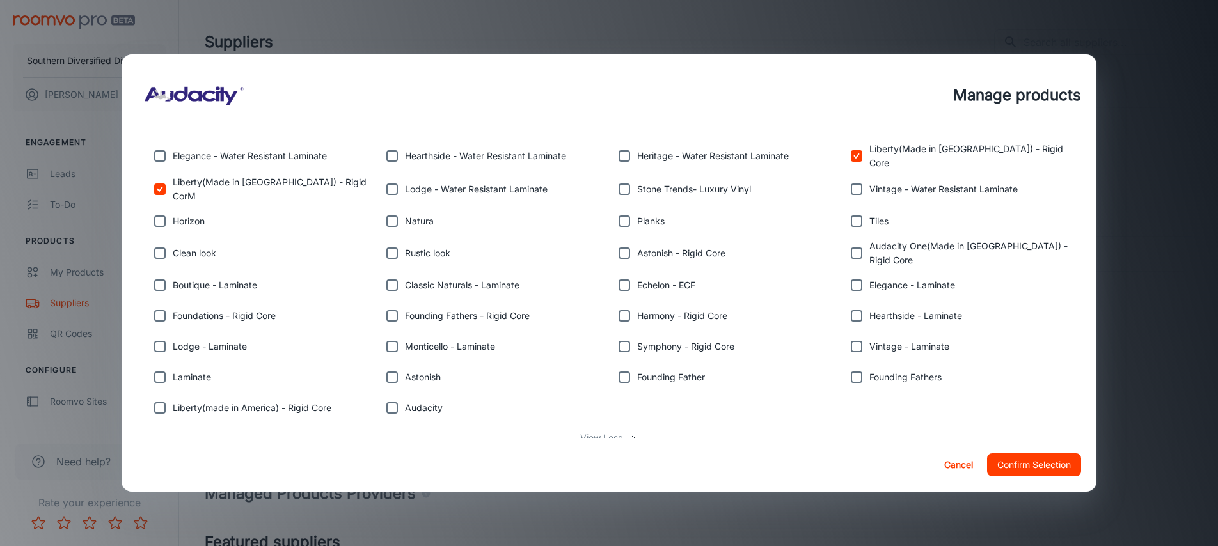
scroll to position [361, 0]
click at [158, 401] on input "checkbox" at bounding box center [160, 407] width 26 height 26
checkbox input "true"
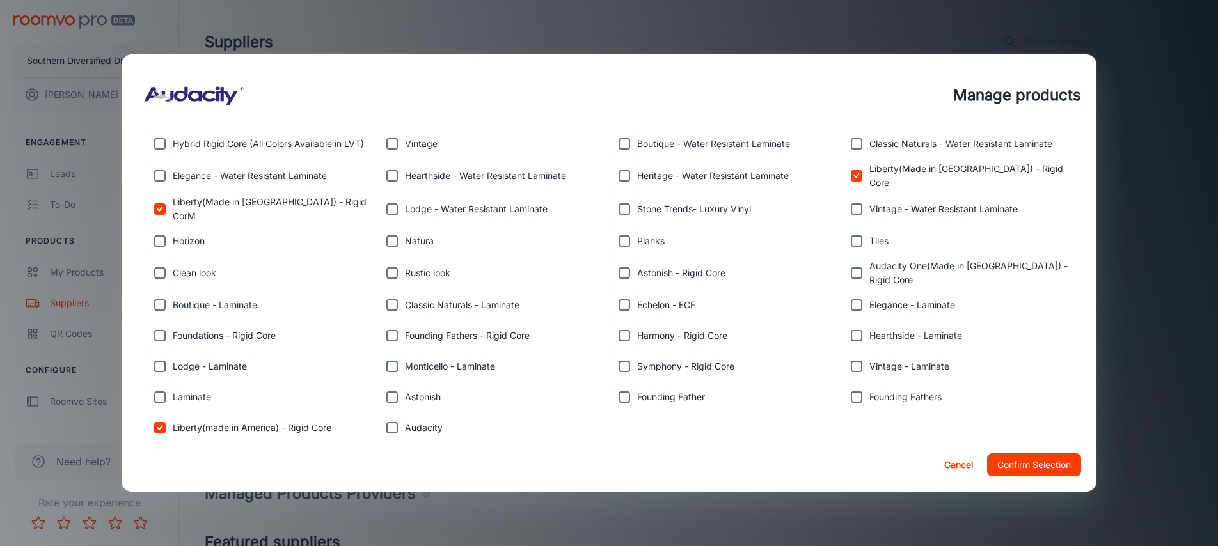
scroll to position [339, 0]
click at [854, 263] on input "checkbox" at bounding box center [857, 275] width 26 height 26
checkbox input "true"
click at [1042, 464] on button "Confirm Selection" at bounding box center [1034, 464] width 94 height 23
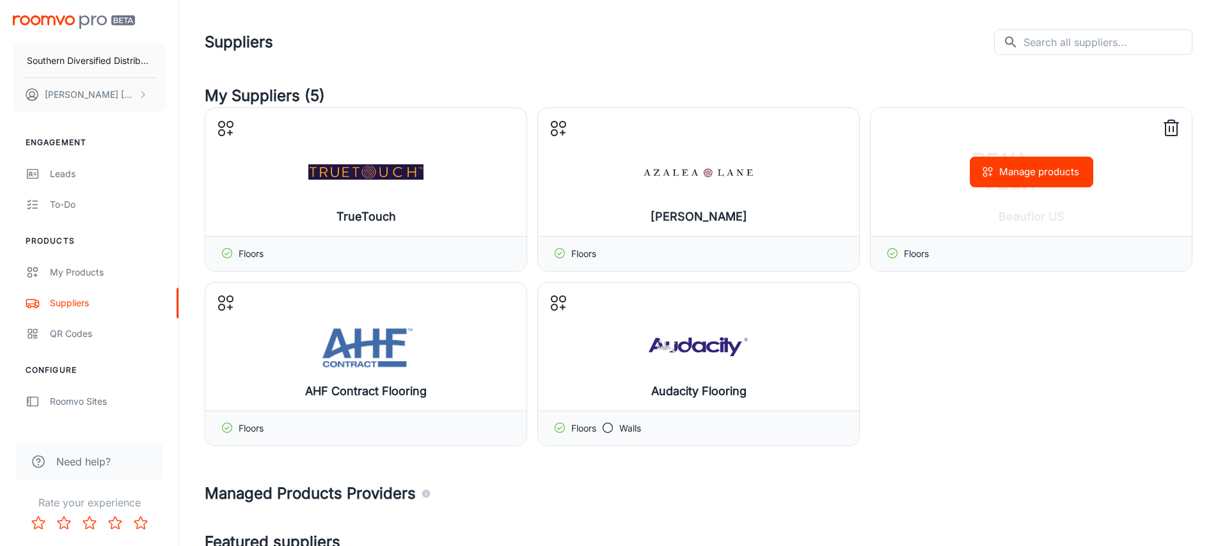
click at [1047, 178] on button "Manage products" at bounding box center [1031, 172] width 123 height 31
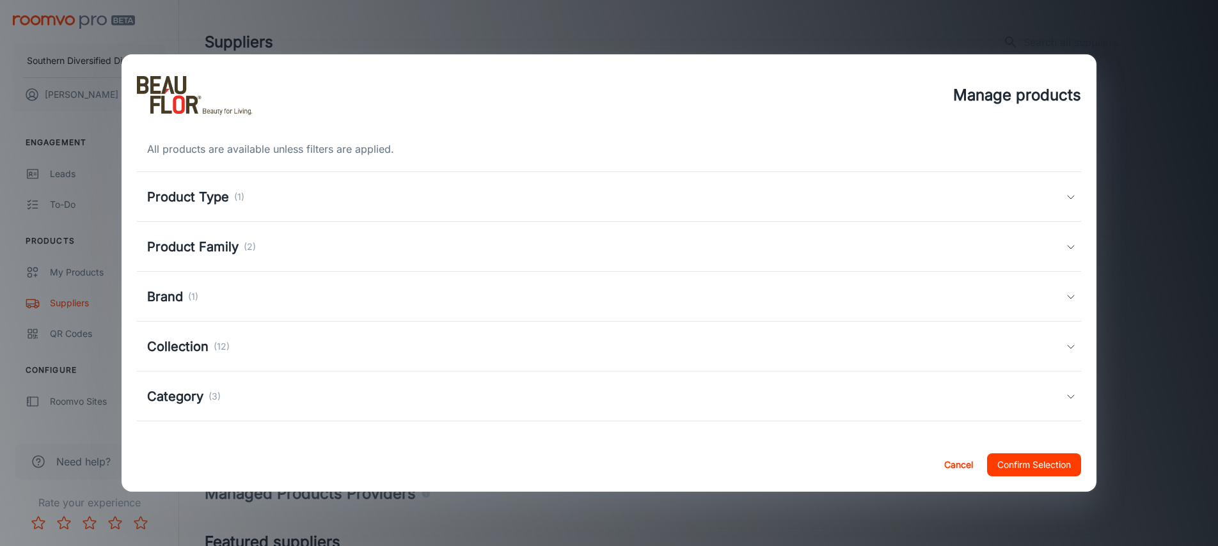
click at [200, 342] on h5 "Collection" at bounding box center [177, 346] width 61 height 19
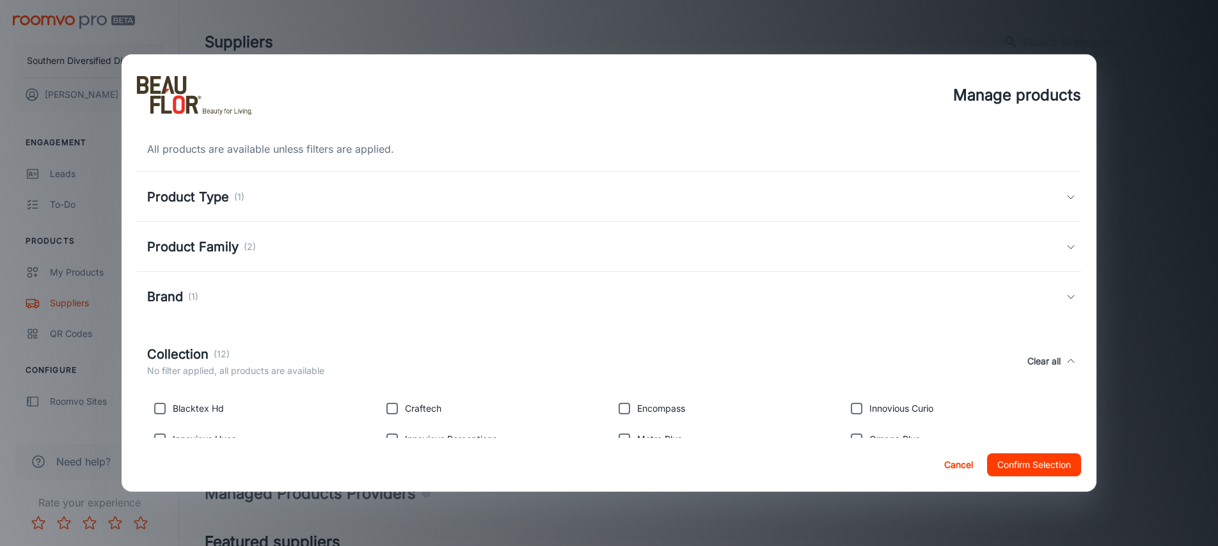
scroll to position [163, 0]
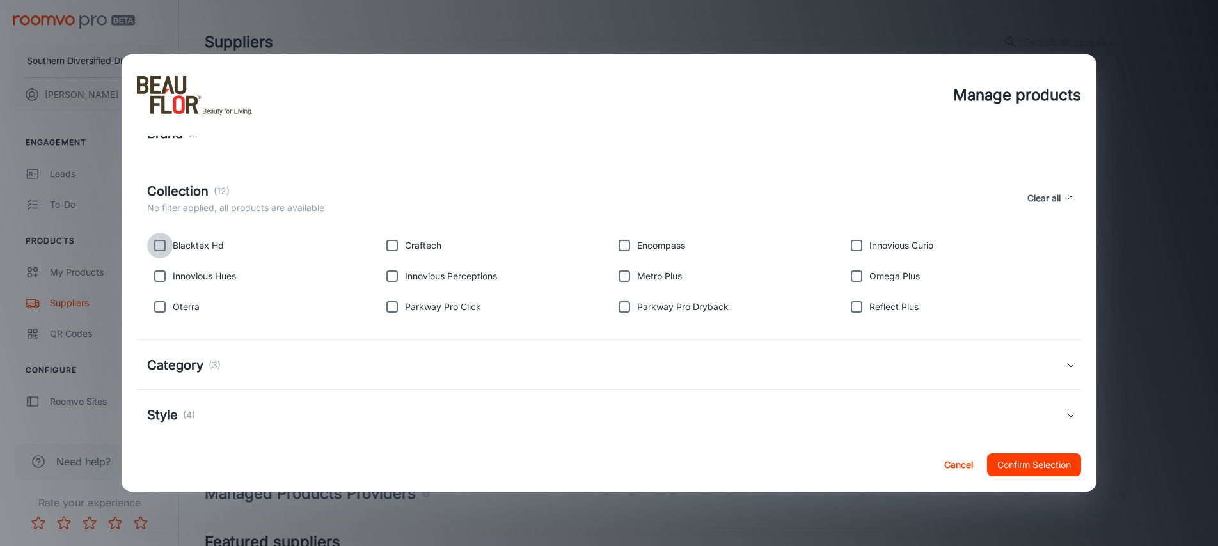
click at [168, 247] on input "checkbox" at bounding box center [160, 246] width 26 height 26
checkbox input "true"
click at [164, 274] on input "checkbox" at bounding box center [160, 276] width 26 height 26
checkbox input "true"
click at [161, 306] on input "checkbox" at bounding box center [160, 307] width 26 height 26
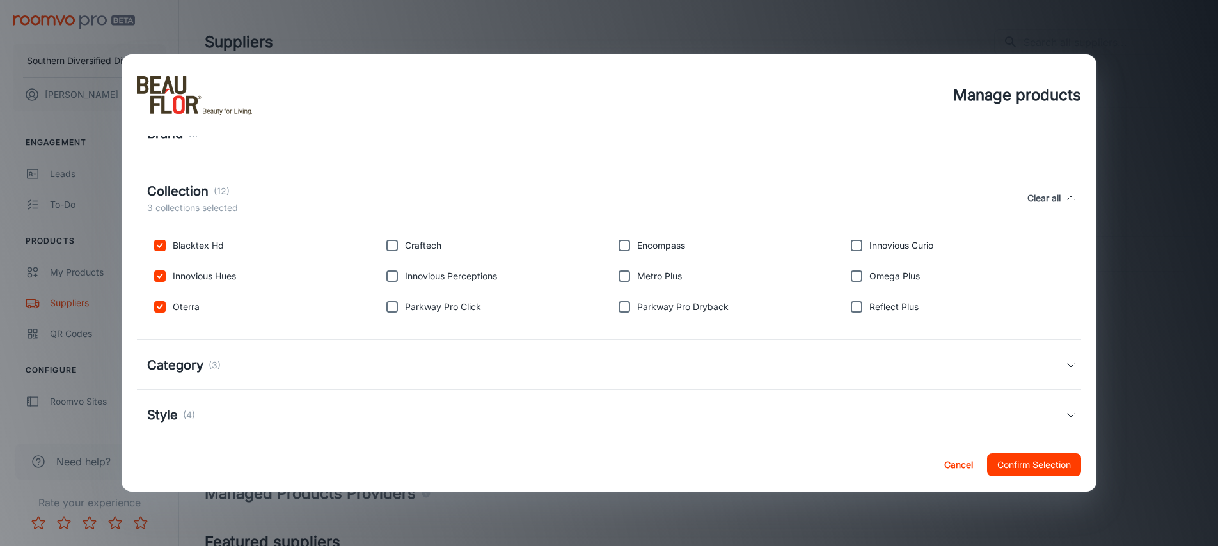
click at [161, 306] on input "checkbox" at bounding box center [160, 307] width 26 height 26
checkbox input "false"
click at [392, 274] on input "checkbox" at bounding box center [392, 276] width 26 height 26
checkbox input "true"
click at [630, 271] on input "checkbox" at bounding box center [624, 276] width 26 height 26
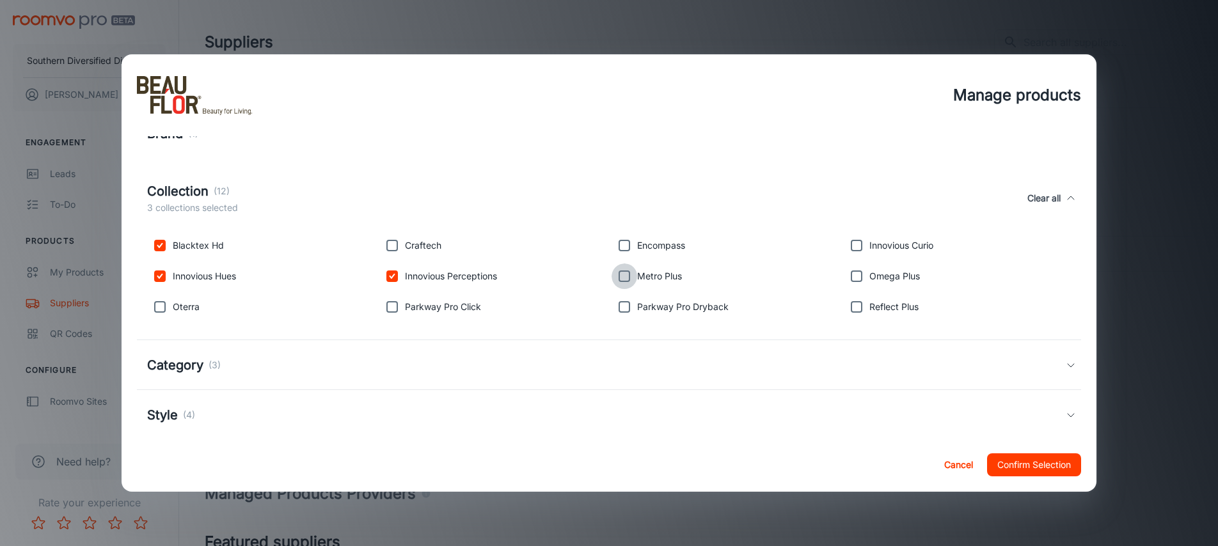
checkbox input "true"
click at [858, 244] on input "checkbox" at bounding box center [857, 246] width 26 height 26
checkbox input "true"
click at [863, 278] on input "checkbox" at bounding box center [857, 276] width 26 height 26
checkbox input "true"
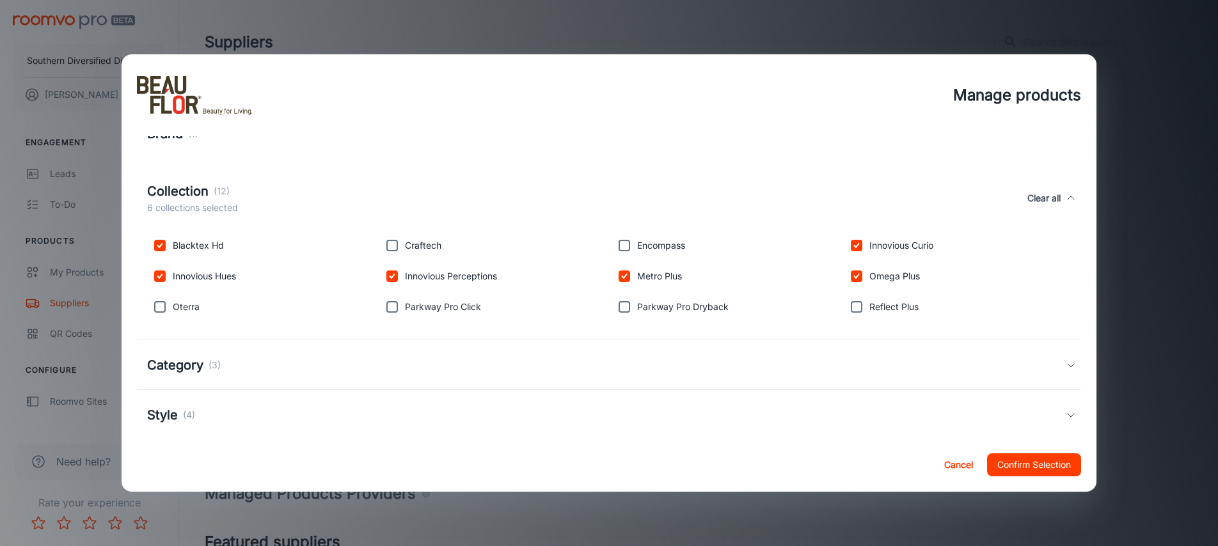
click at [856, 304] on input "checkbox" at bounding box center [857, 307] width 26 height 26
checkbox input "true"
click at [1023, 471] on button "Confirm Selection" at bounding box center [1034, 464] width 94 height 23
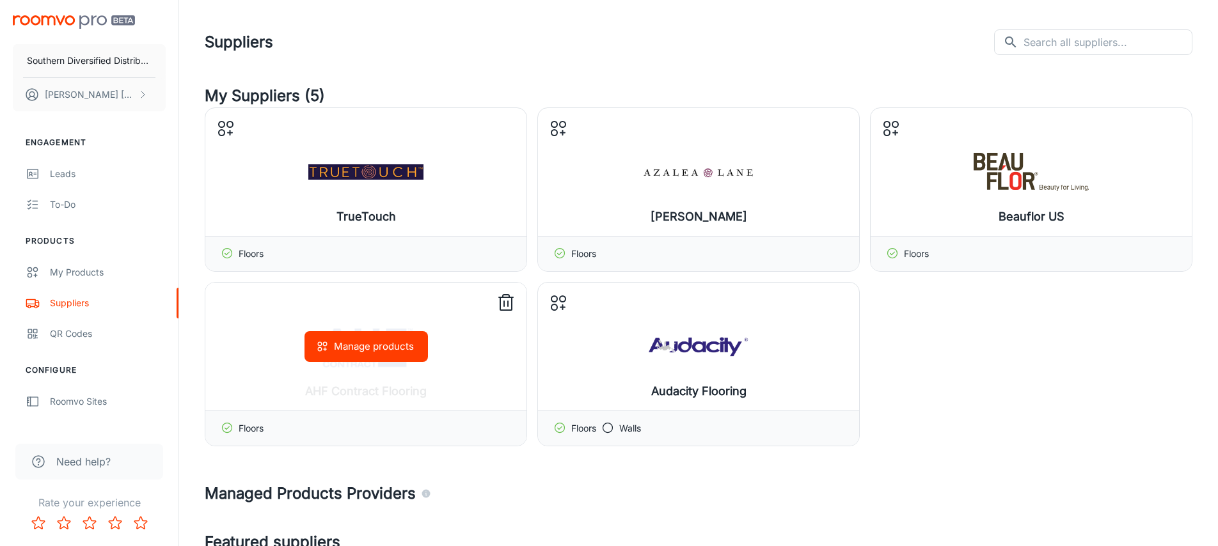
click at [320, 342] on circle "button" at bounding box center [320, 344] width 4 height 4
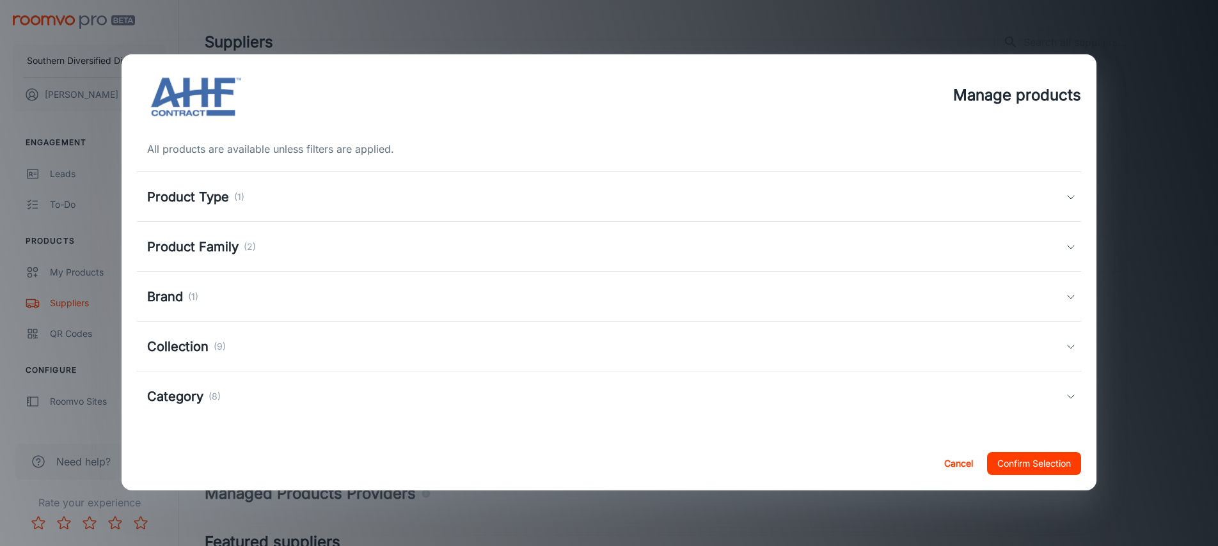
click at [207, 343] on h5 "Collection" at bounding box center [177, 346] width 61 height 19
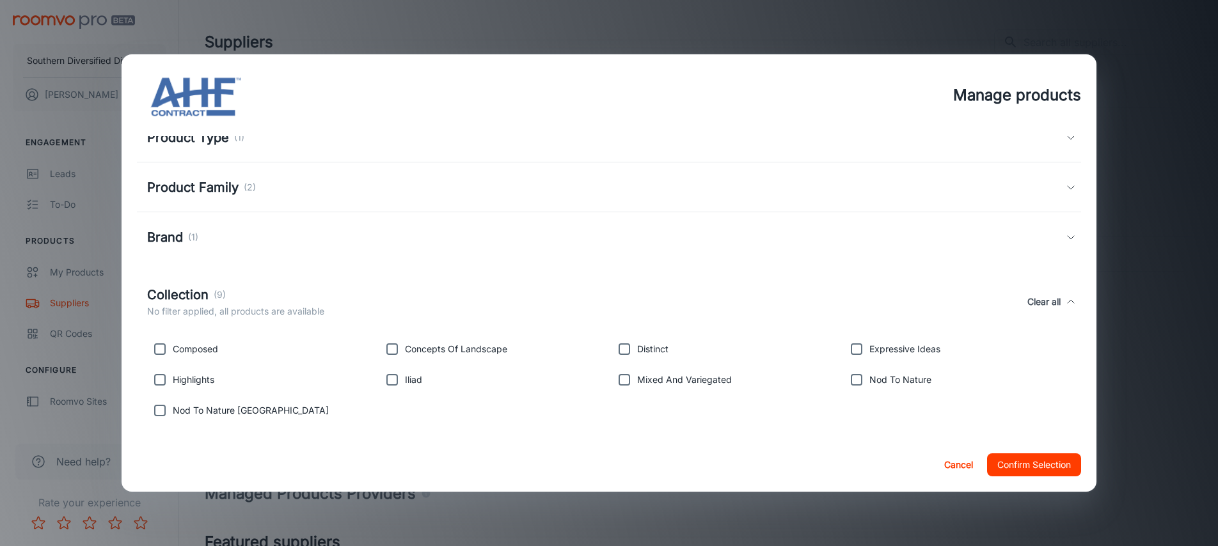
scroll to position [130, 0]
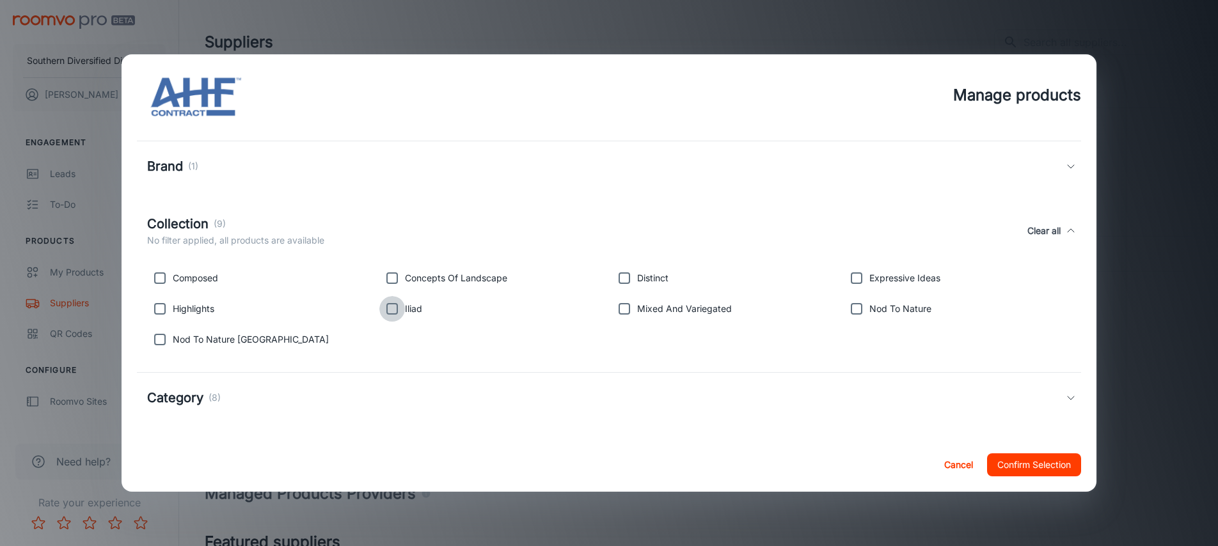
click at [389, 312] on input "checkbox" at bounding box center [392, 309] width 26 height 26
checkbox input "true"
click at [158, 307] on input "checkbox" at bounding box center [160, 309] width 26 height 26
checkbox input "true"
click at [167, 336] on input "checkbox" at bounding box center [160, 340] width 26 height 26
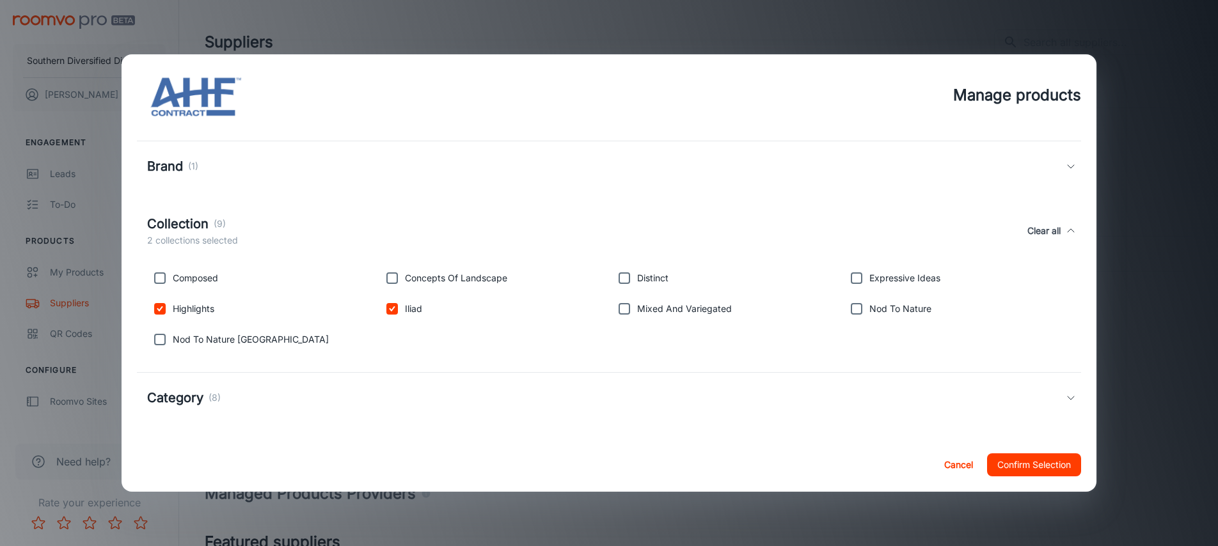
checkbox input "true"
click at [626, 309] on input "checkbox" at bounding box center [624, 309] width 26 height 26
checkbox input "true"
click at [395, 278] on input "checkbox" at bounding box center [392, 278] width 26 height 26
checkbox input "true"
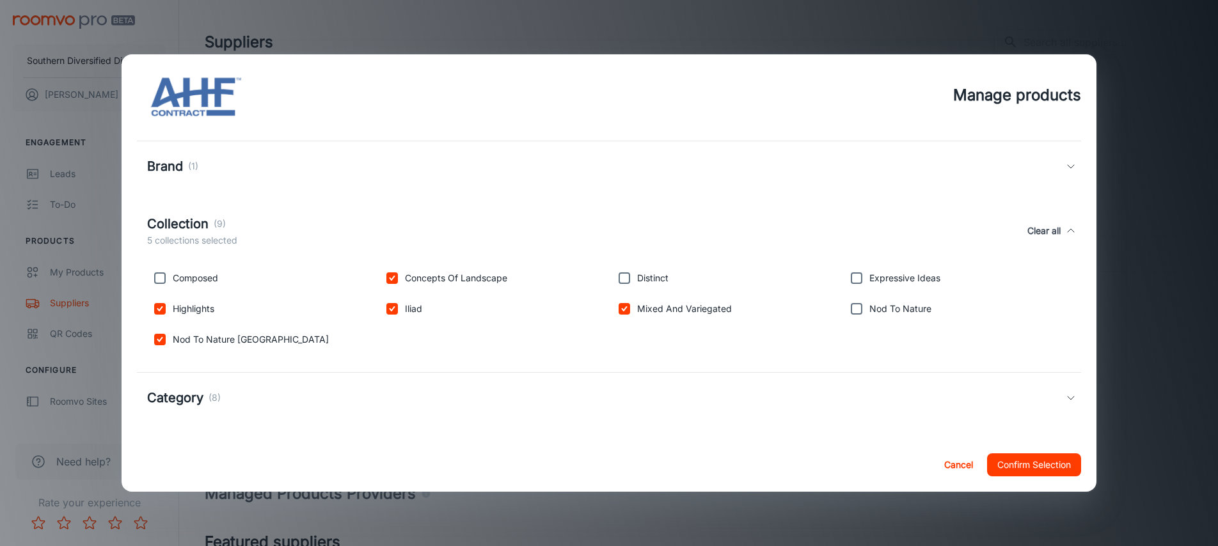
click at [856, 309] on input "checkbox" at bounding box center [857, 309] width 26 height 26
click at [856, 305] on input "checkbox" at bounding box center [857, 309] width 26 height 26
click at [853, 310] on input "checkbox" at bounding box center [857, 309] width 26 height 26
checkbox input "true"
click at [1071, 465] on button "Confirm Selection" at bounding box center [1034, 464] width 94 height 23
